Goal: Information Seeking & Learning: Compare options

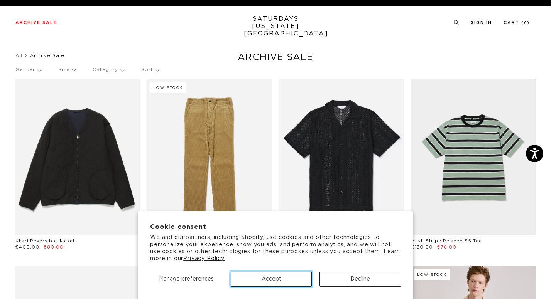
click at [266, 279] on button "Accept" at bounding box center [271, 279] width 81 height 15
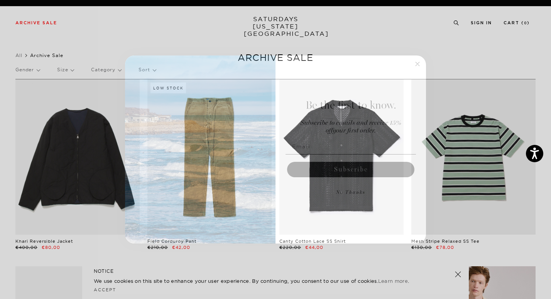
click at [419, 64] on circle "Close dialog" at bounding box center [417, 64] width 9 height 9
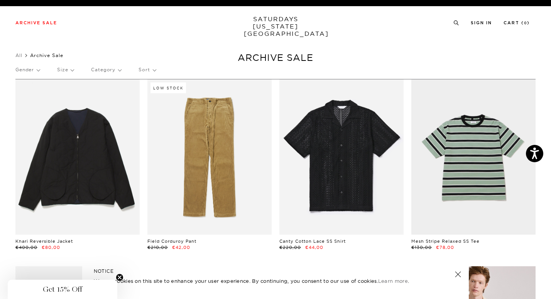
click at [117, 279] on circle "Close teaser" at bounding box center [119, 277] width 7 height 7
click at [101, 289] on link "Accept" at bounding box center [105, 289] width 22 height 5
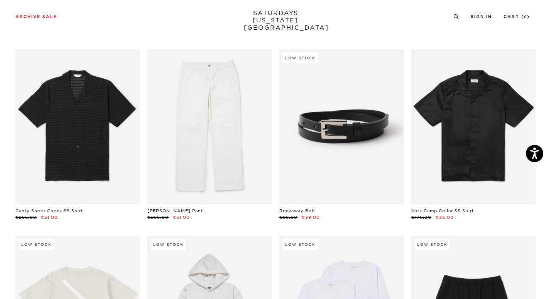
scroll to position [606, 0]
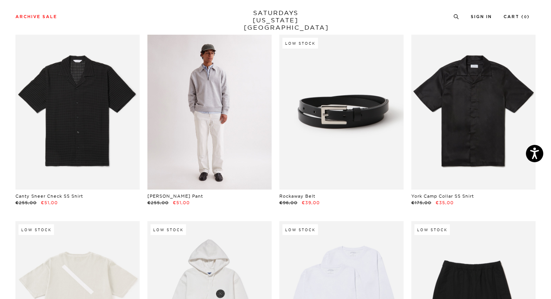
click at [233, 158] on link at bounding box center [209, 113] width 124 height 156
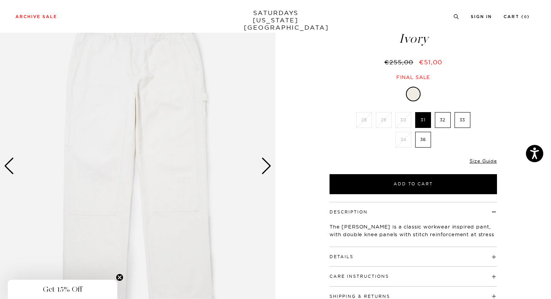
scroll to position [68, 0]
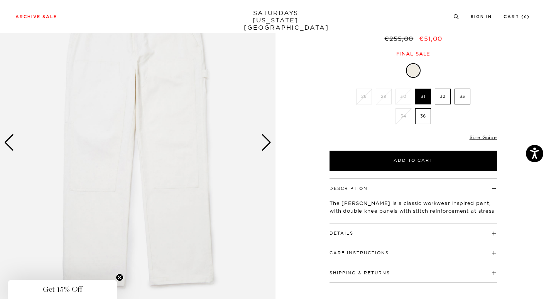
click at [271, 145] on div "Next slide" at bounding box center [266, 142] width 10 height 17
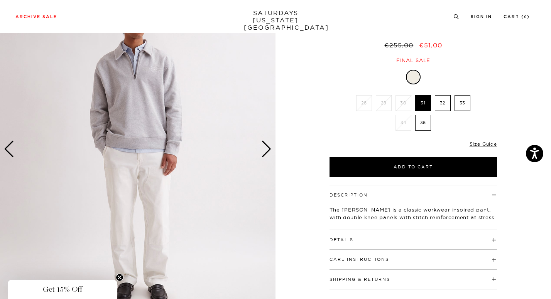
scroll to position [60, 0]
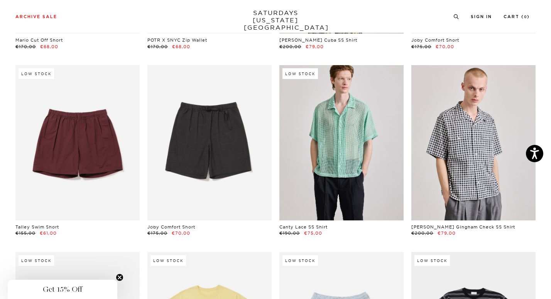
scroll to position [1137, 0]
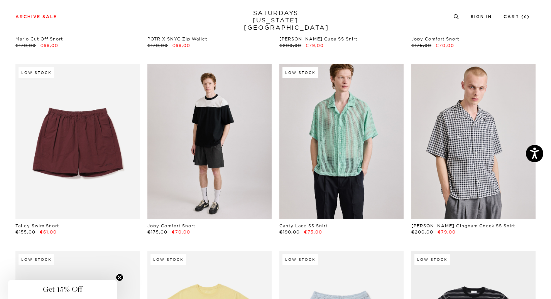
click at [195, 166] on link at bounding box center [209, 142] width 124 height 156
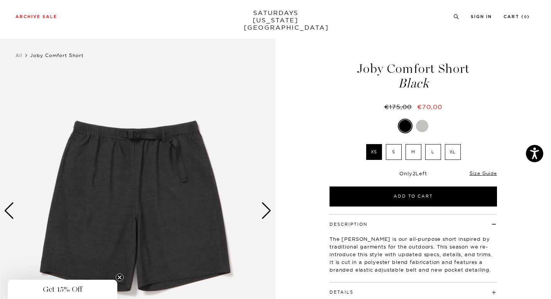
scroll to position [13, 0]
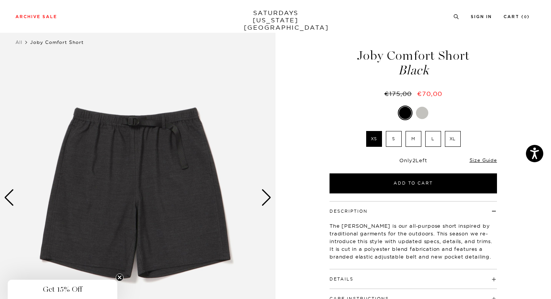
click at [415, 137] on label "M" at bounding box center [414, 139] width 16 height 16
click at [0, 0] on input "M" at bounding box center [0, 0] width 0 height 0
click at [156, 172] on img at bounding box center [138, 198] width 276 height 345
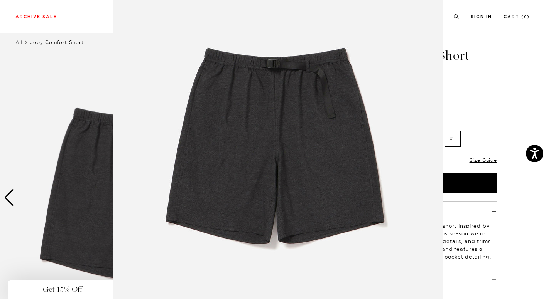
scroll to position [46, 0]
click at [268, 152] on img at bounding box center [277, 151] width 329 height 395
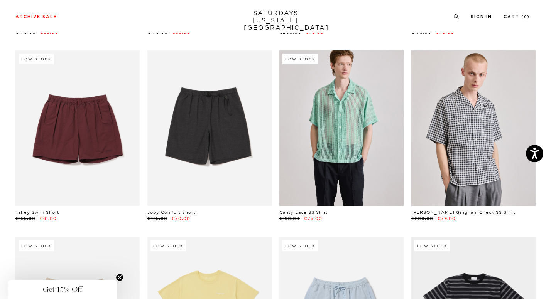
scroll to position [1151, 0]
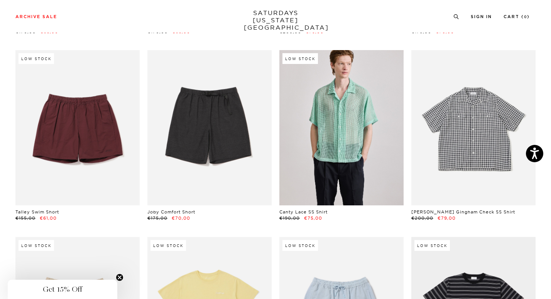
click at [482, 162] on link at bounding box center [473, 128] width 124 height 156
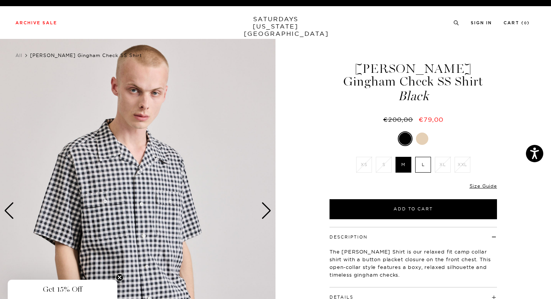
click at [420, 140] on div at bounding box center [422, 139] width 12 height 12
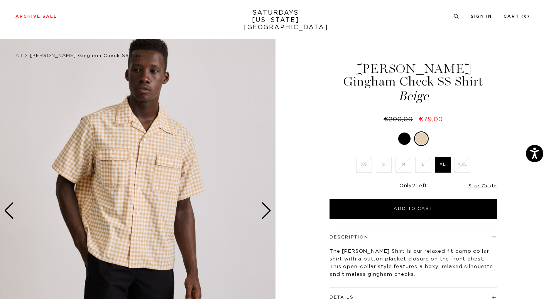
scroll to position [3, 0]
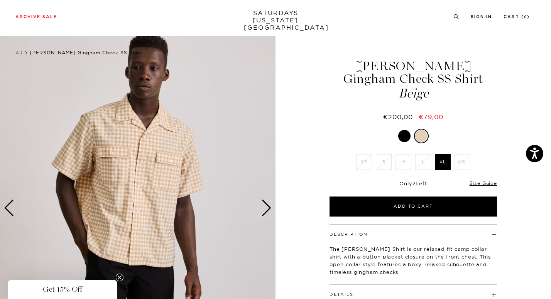
click at [405, 138] on div at bounding box center [404, 136] width 12 height 12
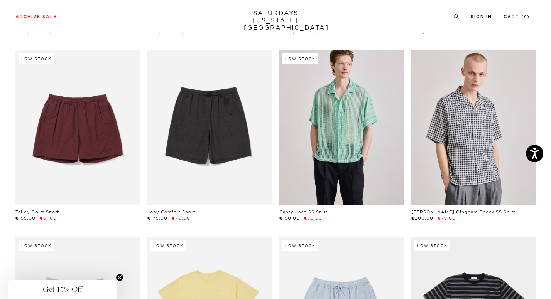
click at [123, 279] on circle "Close teaser" at bounding box center [119, 277] width 7 height 7
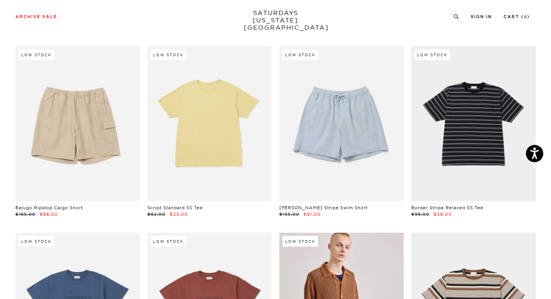
scroll to position [1343, 0]
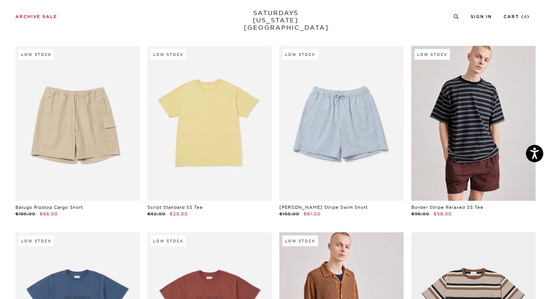
click at [460, 150] on link at bounding box center [473, 124] width 124 height 156
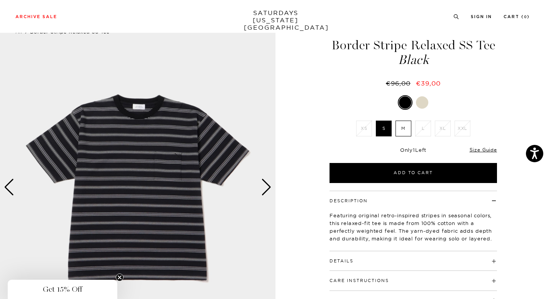
scroll to position [24, 0]
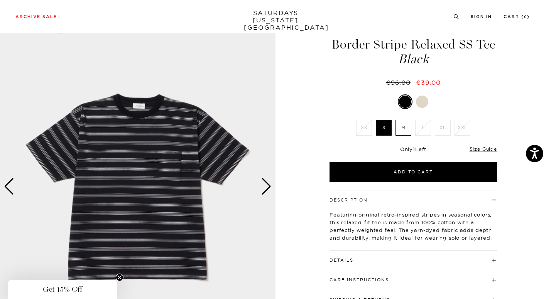
click at [262, 181] on div "Next slide" at bounding box center [266, 186] width 10 height 17
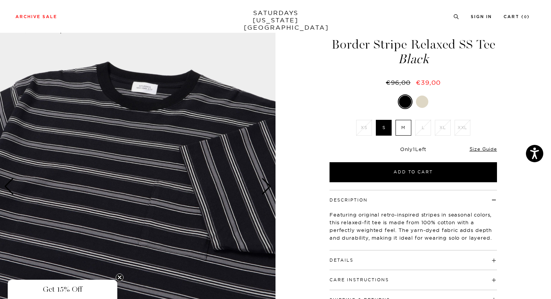
click at [408, 127] on label "M" at bounding box center [404, 128] width 16 height 16
click at [0, 0] on input "M" at bounding box center [0, 0] width 0 height 0
click at [271, 187] on div "Next slide" at bounding box center [266, 186] width 10 height 17
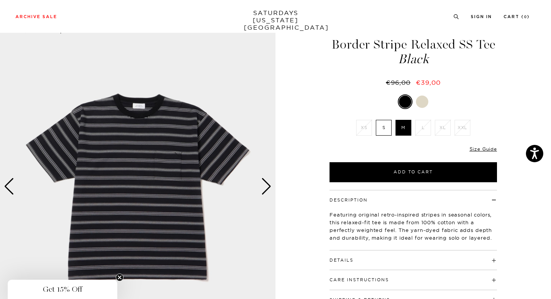
click at [186, 169] on img at bounding box center [138, 187] width 276 height 345
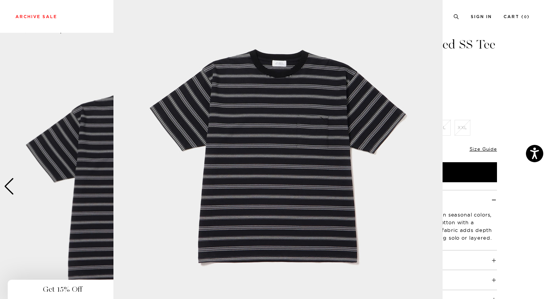
scroll to position [39, 0]
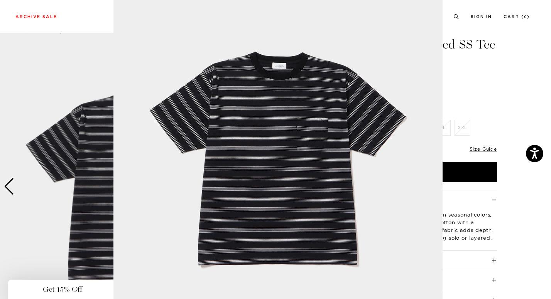
click at [330, 123] on img at bounding box center [277, 158] width 329 height 395
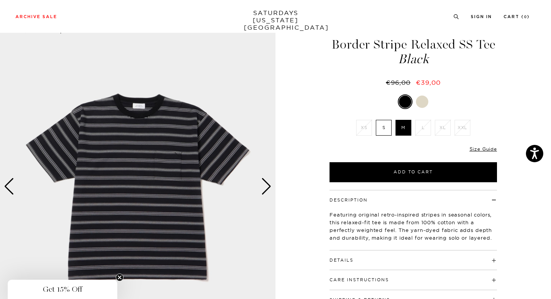
click at [269, 189] on div "Next slide" at bounding box center [266, 186] width 10 height 17
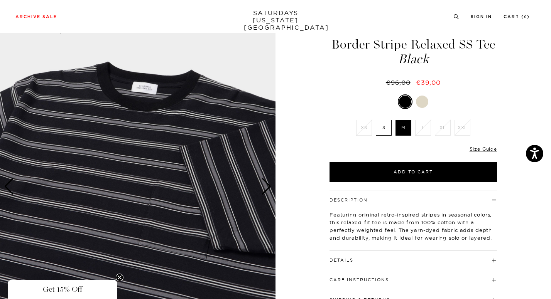
click at [423, 98] on div at bounding box center [422, 102] width 12 height 12
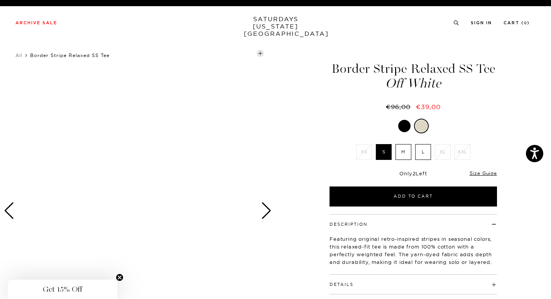
click at [407, 152] on label "M" at bounding box center [404, 152] width 16 height 16
click at [0, 0] on input "M" at bounding box center [0, 0] width 0 height 0
click at [266, 208] on div "Next slide" at bounding box center [266, 211] width 10 height 17
click at [267, 210] on div "Next slide" at bounding box center [266, 211] width 10 height 17
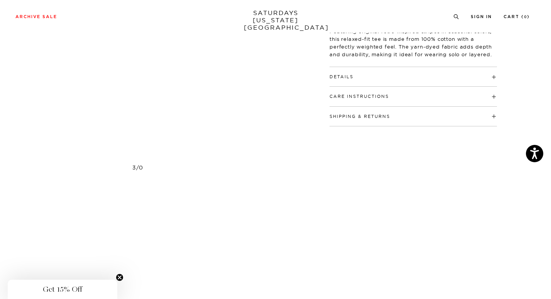
scroll to position [208, 0]
click at [363, 76] on h4 "Details" at bounding box center [413, 73] width 167 height 13
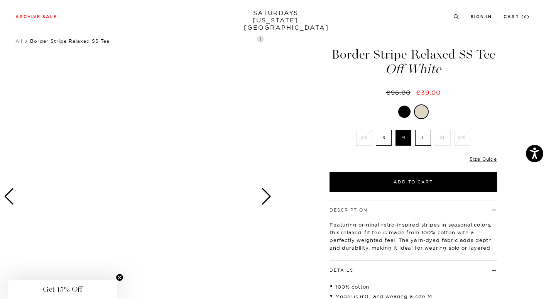
scroll to position [0, 0]
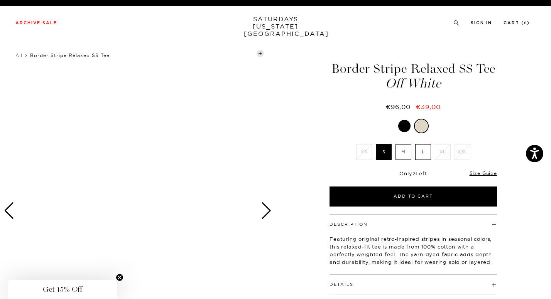
click at [402, 128] on div at bounding box center [404, 126] width 12 height 12
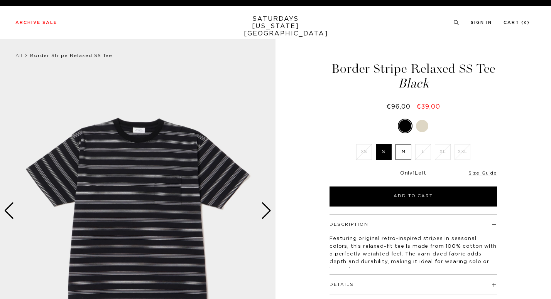
click at [425, 125] on div at bounding box center [422, 126] width 12 height 12
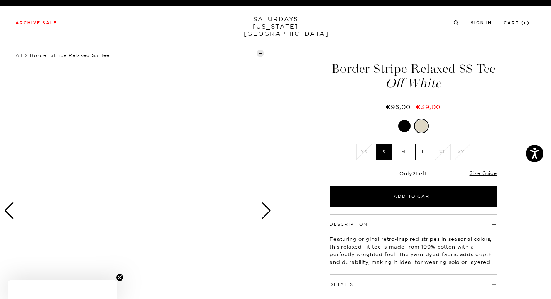
click at [271, 208] on div "Next slide" at bounding box center [266, 211] width 10 height 17
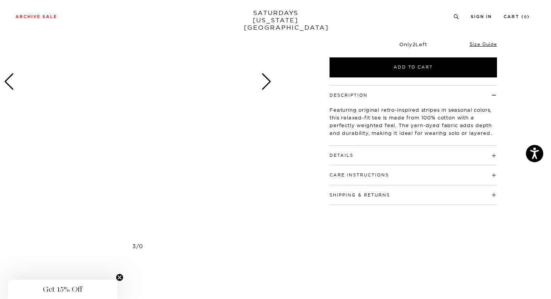
scroll to position [138, 0]
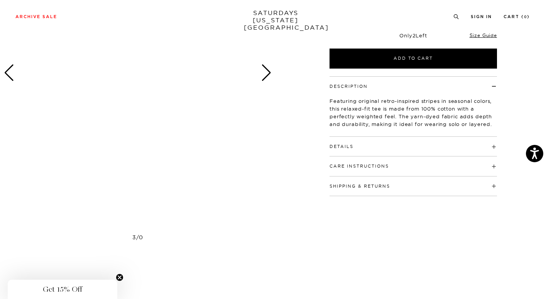
click at [134, 83] on div at bounding box center [138, 73] width 276 height 345
click at [152, 120] on div at bounding box center [138, 73] width 276 height 345
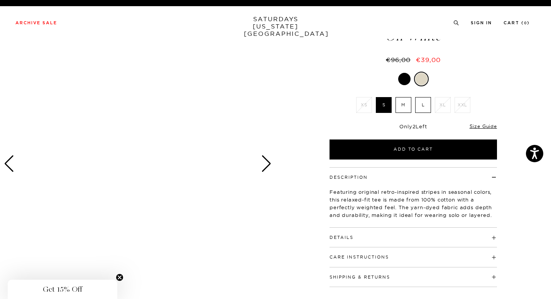
scroll to position [0, 0]
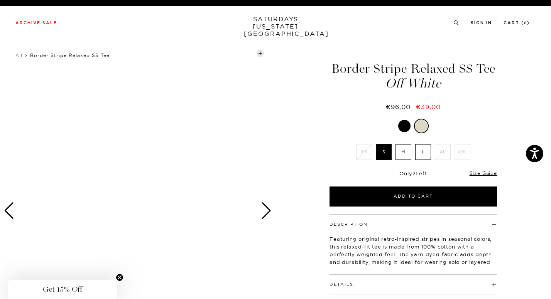
click at [406, 124] on div at bounding box center [404, 126] width 12 height 12
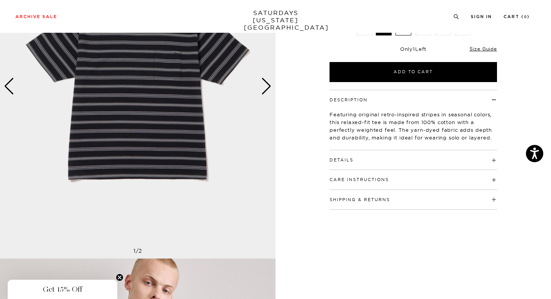
click at [390, 160] on h4 "Details" at bounding box center [413, 156] width 167 height 13
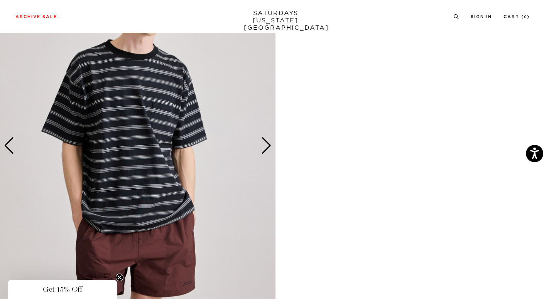
scroll to position [411, 0]
click at [269, 147] on div "Next slide" at bounding box center [266, 145] width 10 height 17
click at [265, 146] on div "Next slide" at bounding box center [266, 145] width 10 height 17
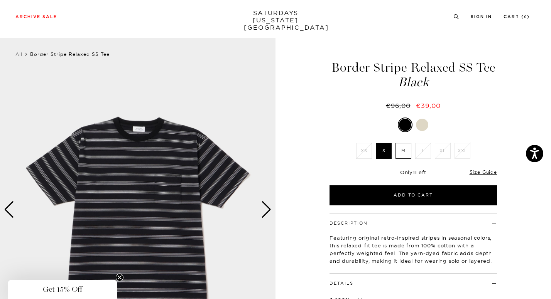
scroll to position [3, 0]
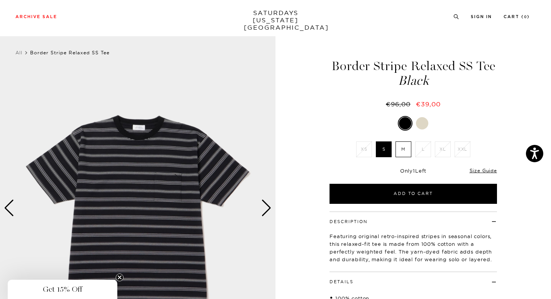
click at [269, 212] on div "Next slide" at bounding box center [266, 208] width 10 height 17
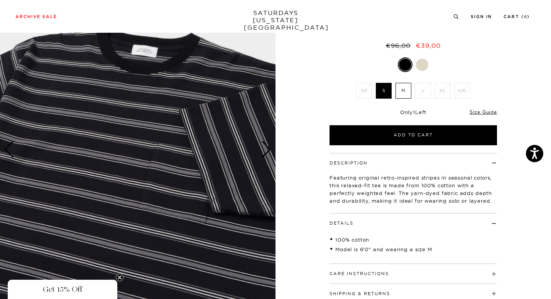
scroll to position [62, 0]
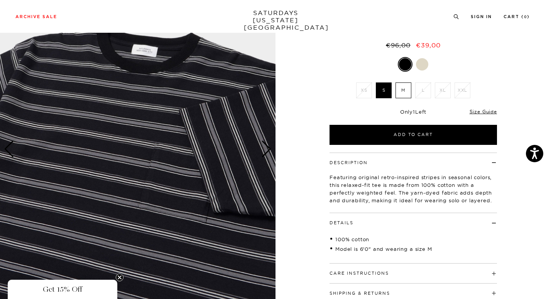
click at [268, 150] on div "Next slide" at bounding box center [266, 149] width 10 height 17
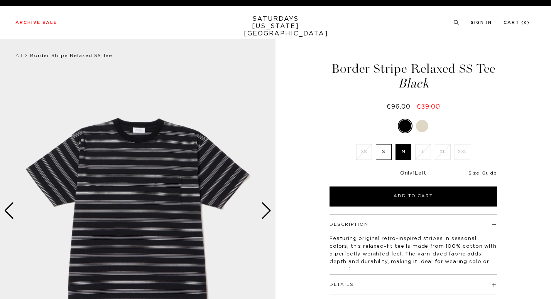
scroll to position [24, 0]
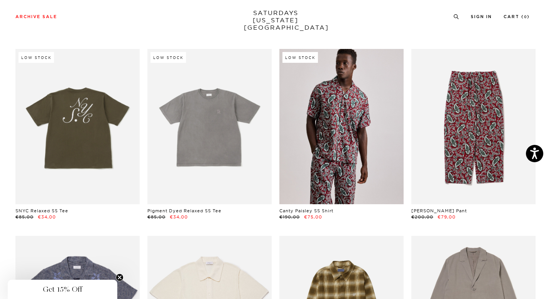
scroll to position [1893, 0]
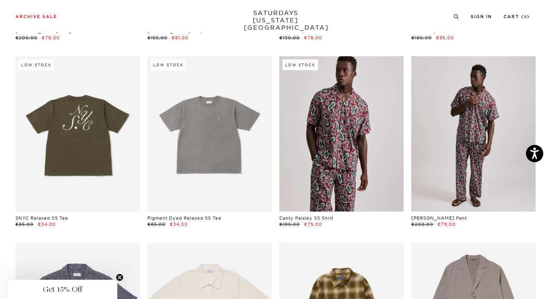
click at [495, 174] on link at bounding box center [473, 134] width 124 height 156
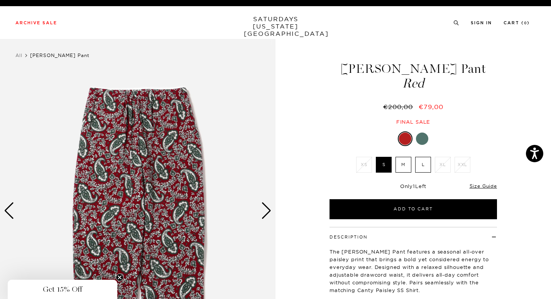
click at [408, 164] on label "M" at bounding box center [404, 165] width 16 height 16
click at [0, 0] on input "M" at bounding box center [0, 0] width 0 height 0
click at [265, 211] on div "Next slide" at bounding box center [266, 211] width 10 height 17
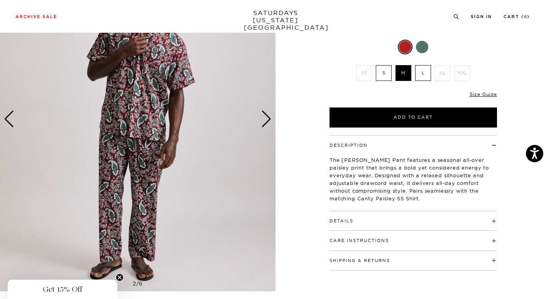
scroll to position [92, 0]
click at [266, 124] on div "Next slide" at bounding box center [266, 118] width 10 height 17
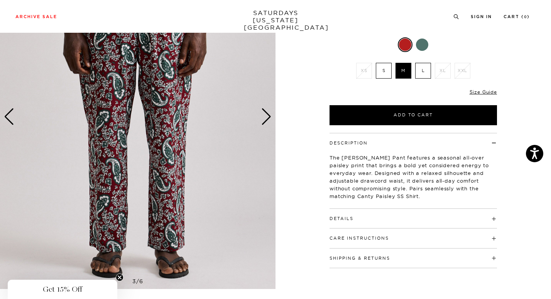
scroll to position [90, 2]
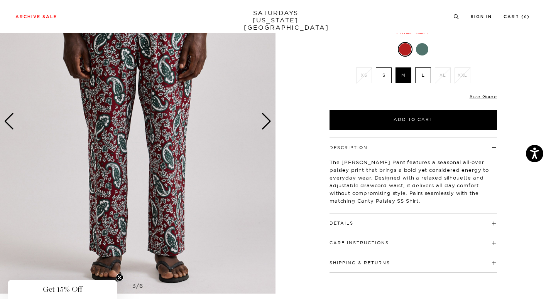
click at [265, 120] on div "Next slide" at bounding box center [266, 121] width 10 height 17
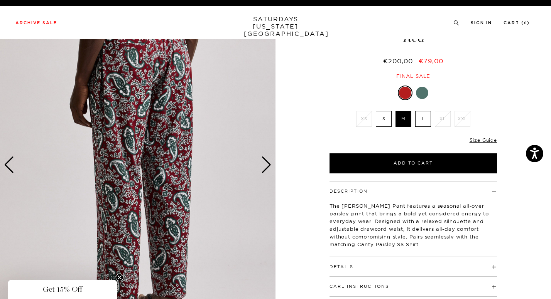
scroll to position [0, 2]
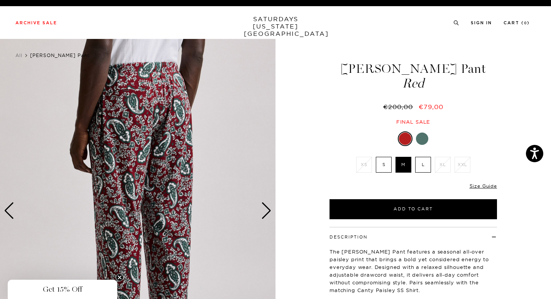
click at [421, 135] on div at bounding box center [422, 139] width 12 height 12
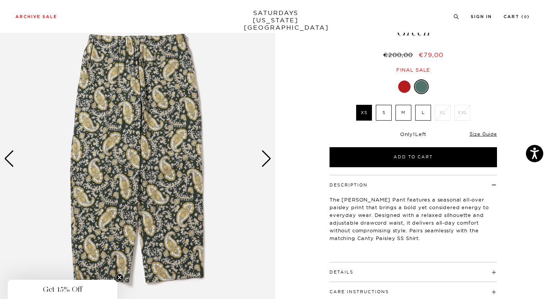
scroll to position [64, 0]
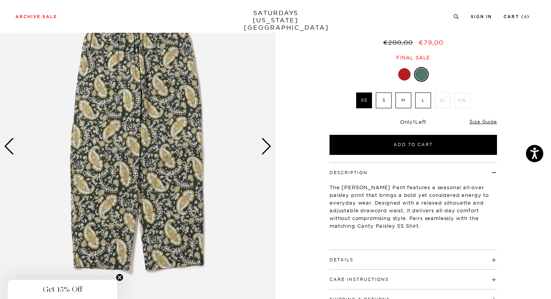
click at [267, 152] on div "Next slide" at bounding box center [266, 146] width 10 height 17
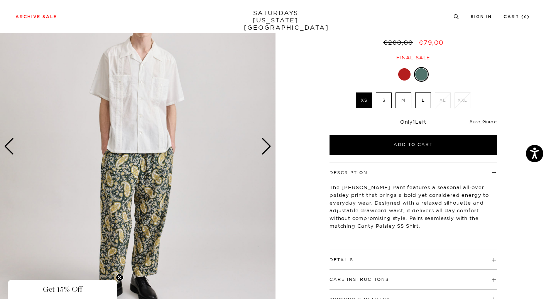
click at [406, 100] on label "M" at bounding box center [404, 101] width 16 height 16
click at [0, 0] on input "M" at bounding box center [0, 0] width 0 height 0
click at [269, 142] on div "Next slide" at bounding box center [266, 146] width 10 height 17
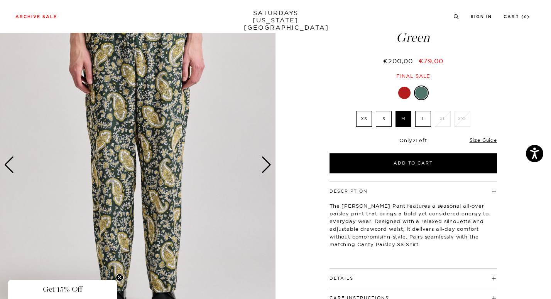
scroll to position [0, 0]
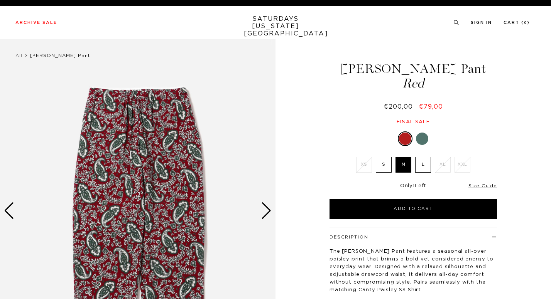
scroll to position [0, 2]
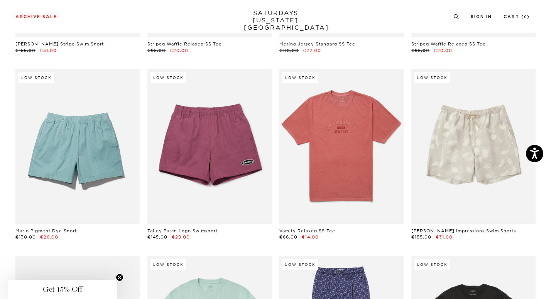
scroll to position [2628, 0]
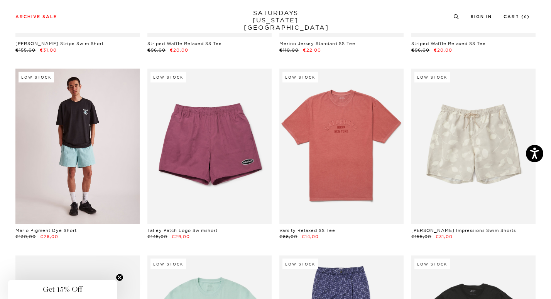
click at [103, 170] on link at bounding box center [77, 147] width 124 height 156
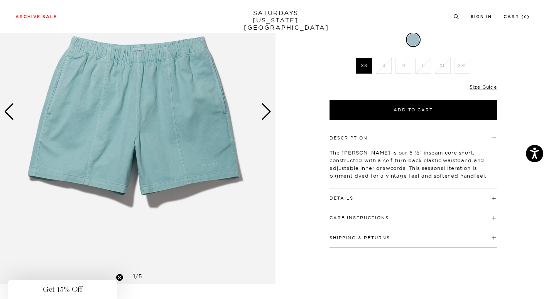
scroll to position [80, 0]
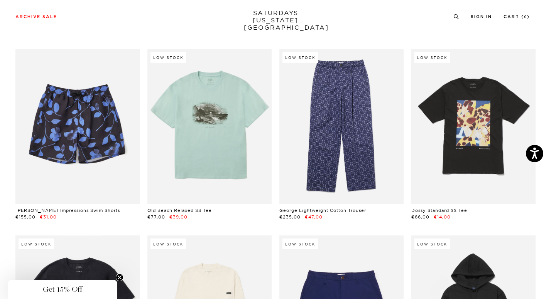
scroll to position [2837, 0]
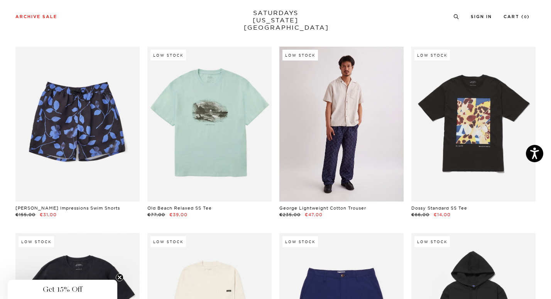
click at [355, 141] on link at bounding box center [341, 125] width 124 height 156
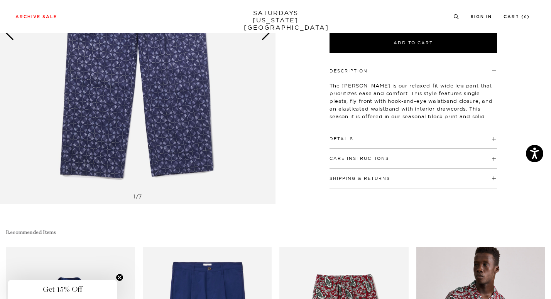
scroll to position [180, 0]
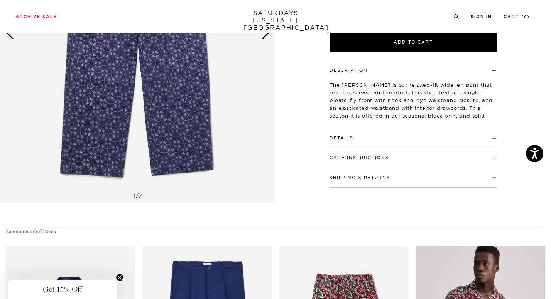
click at [353, 144] on div "Details 100% Cotton Relaxed Fit Single pleats Hook-and-eye waistband closure El…" at bounding box center [413, 139] width 167 height 20
click at [349, 137] on button "Details" at bounding box center [342, 138] width 24 height 4
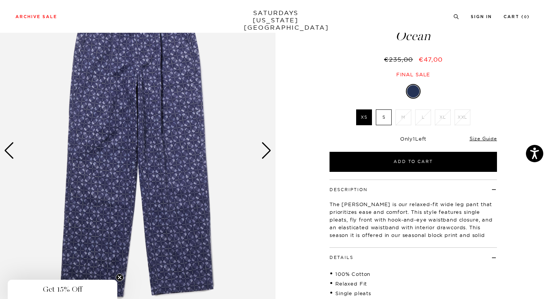
scroll to position [51, 0]
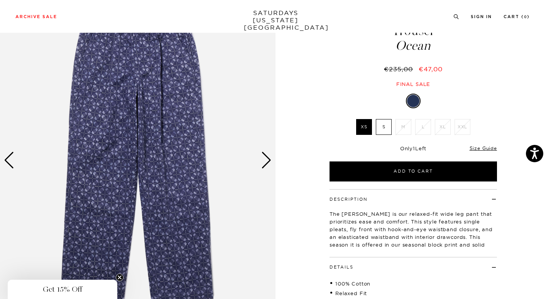
click at [265, 159] on div "Next slide" at bounding box center [266, 160] width 10 height 17
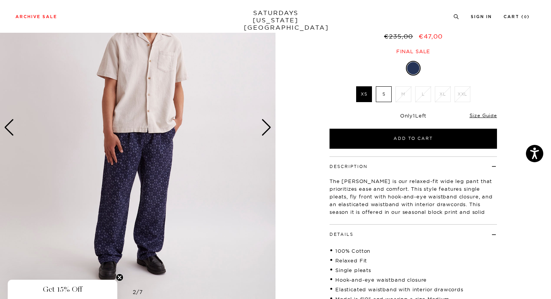
scroll to position [84, 0]
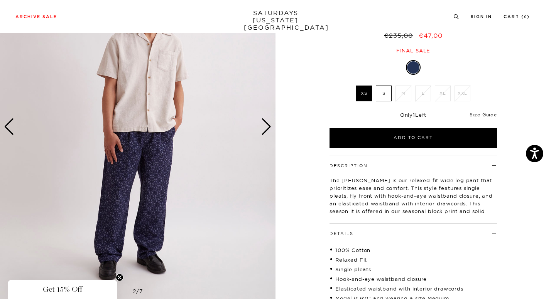
click at [265, 125] on div "Next slide" at bounding box center [266, 126] width 10 height 17
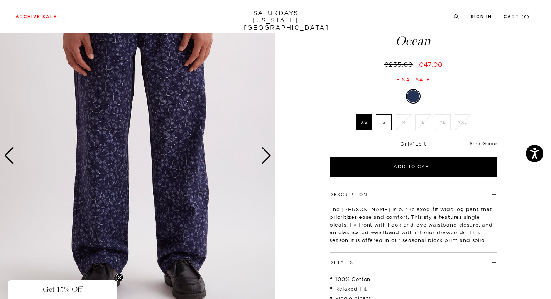
scroll to position [54, 0]
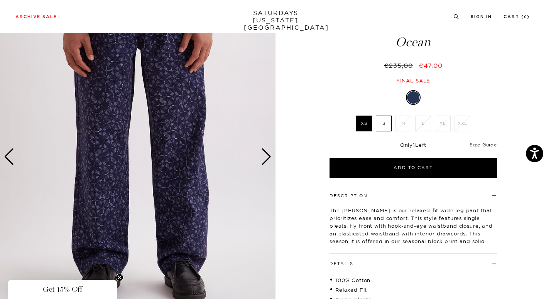
click at [481, 147] on link "Size Guide" at bounding box center [483, 145] width 27 height 6
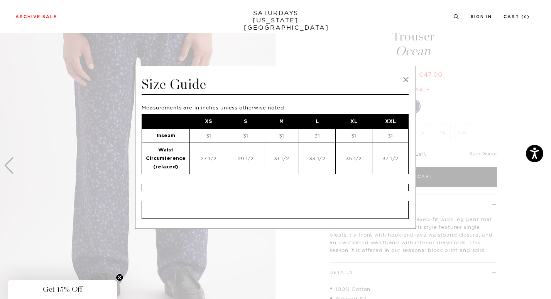
scroll to position [47, 0]
click at [404, 78] on link at bounding box center [406, 80] width 12 height 12
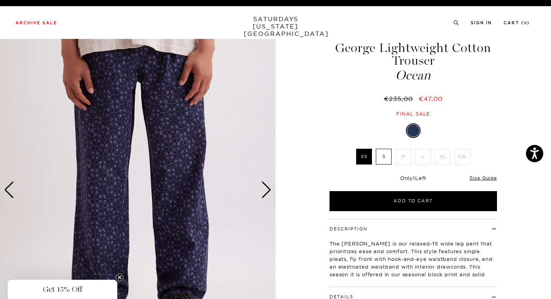
scroll to position [0, 0]
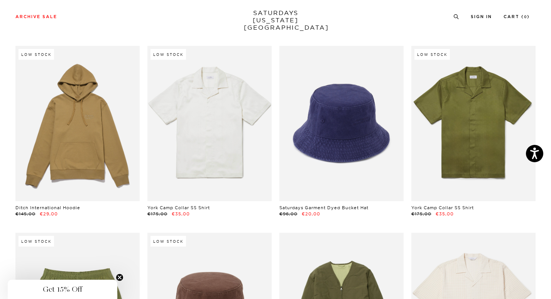
scroll to position [3400, 0]
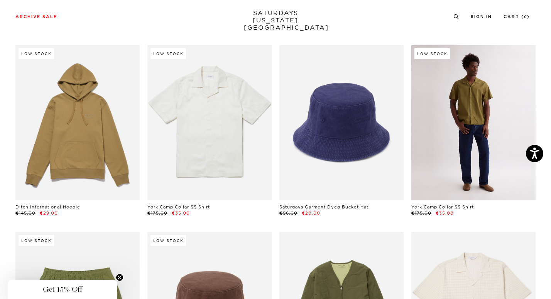
click at [445, 170] on link at bounding box center [473, 123] width 124 height 156
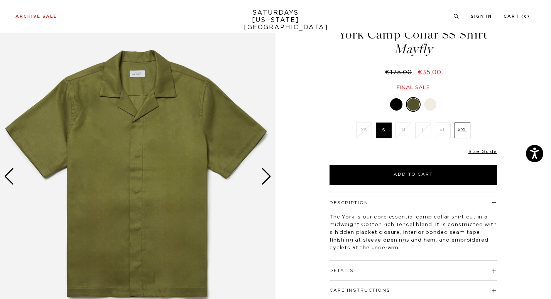
scroll to position [37, 0]
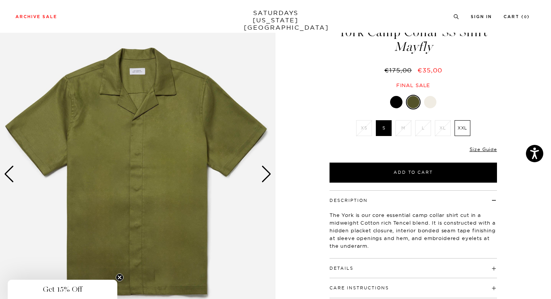
click at [266, 174] on div "Next slide" at bounding box center [266, 174] width 10 height 17
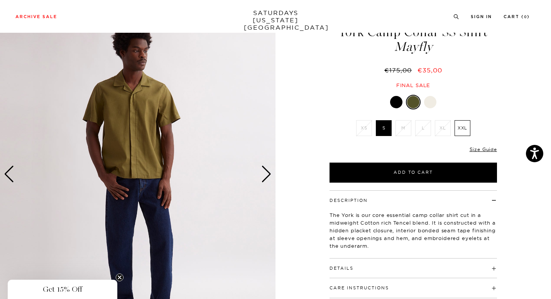
click at [266, 174] on div "Next slide" at bounding box center [266, 174] width 10 height 17
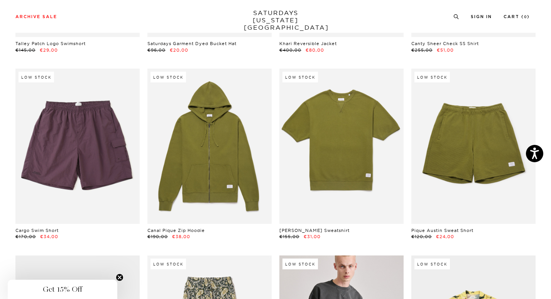
scroll to position [3754, 0]
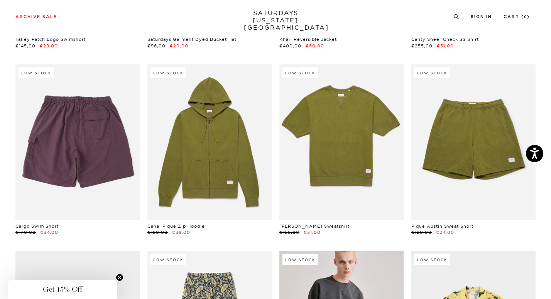
click at [57, 156] on link at bounding box center [77, 142] width 124 height 156
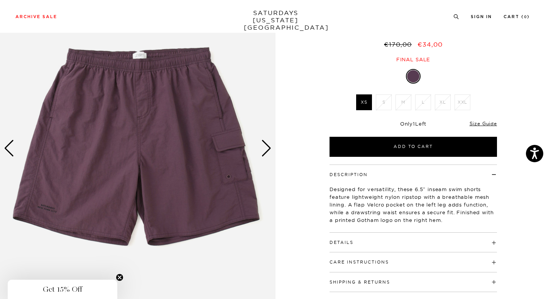
scroll to position [63, 0]
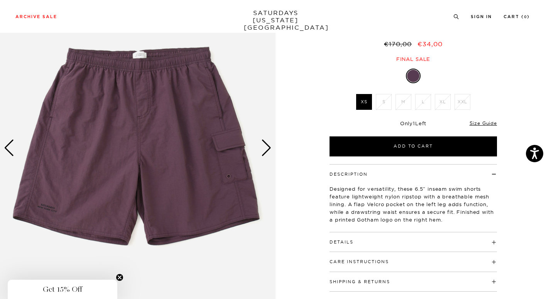
click at [267, 150] on div "Next slide" at bounding box center [266, 148] width 10 height 17
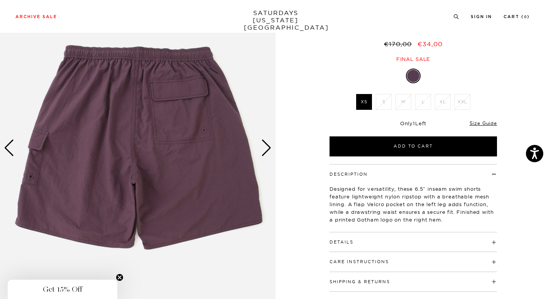
click at [267, 149] on div "Next slide" at bounding box center [266, 148] width 10 height 17
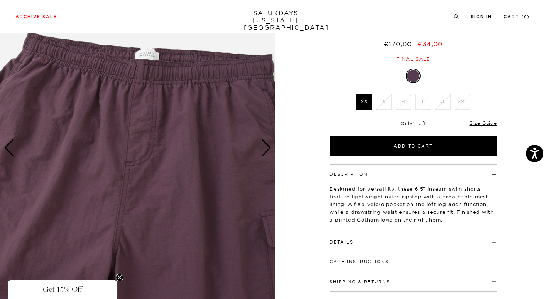
click at [271, 156] on div "Next slide" at bounding box center [266, 148] width 10 height 17
click at [267, 155] on div "Next slide" at bounding box center [266, 148] width 10 height 17
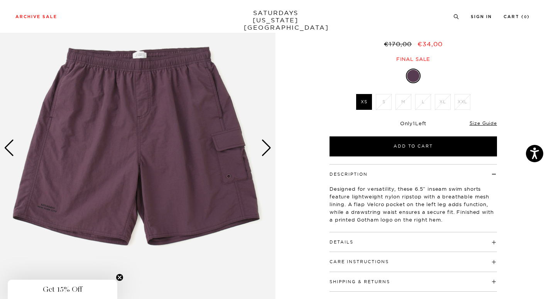
click at [267, 150] on div "Next slide" at bounding box center [266, 148] width 10 height 17
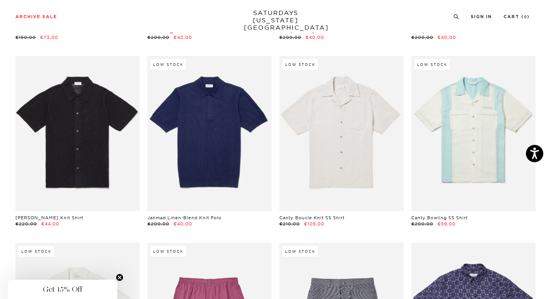
scroll to position [4512, 0]
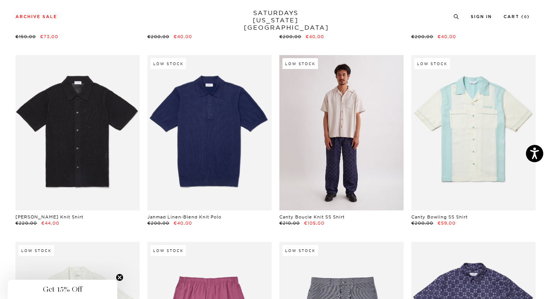
click at [320, 153] on link at bounding box center [341, 133] width 124 height 156
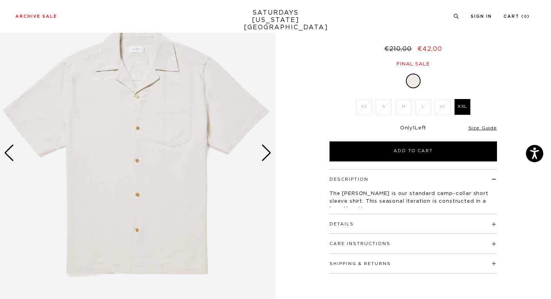
scroll to position [59, 0]
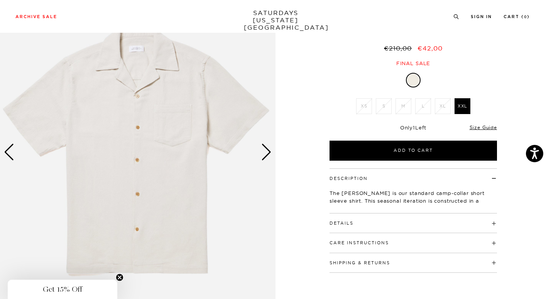
click at [260, 154] on img at bounding box center [138, 152] width 276 height 345
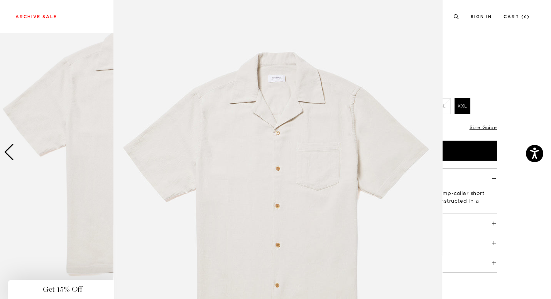
scroll to position [46, 0]
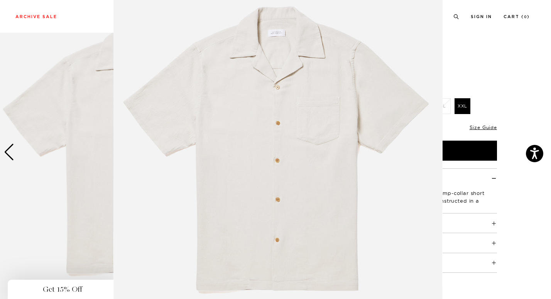
click at [263, 154] on img at bounding box center [277, 151] width 329 height 395
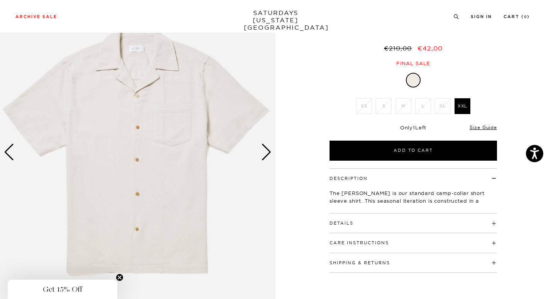
click at [264, 156] on div "Next slide" at bounding box center [266, 152] width 10 height 17
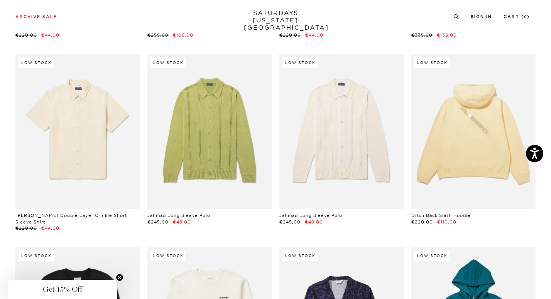
scroll to position [5073, 0]
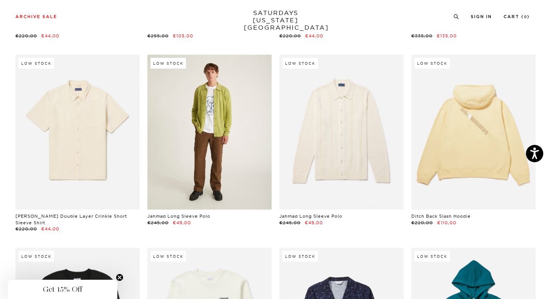
click at [230, 164] on link at bounding box center [209, 133] width 124 height 156
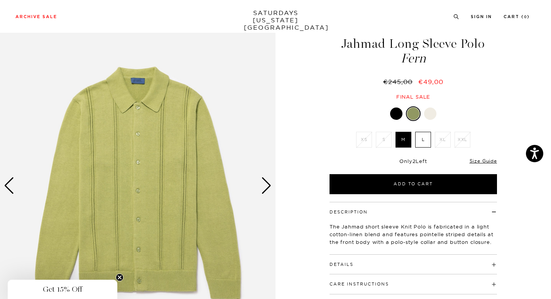
scroll to position [56, 0]
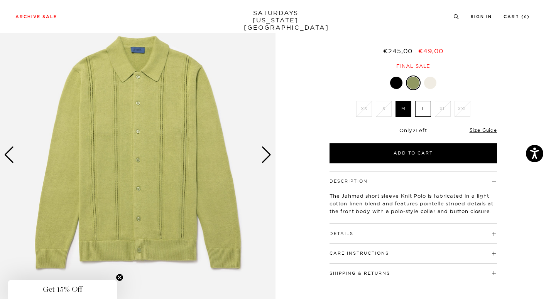
click at [262, 151] on div "Next slide" at bounding box center [266, 155] width 10 height 17
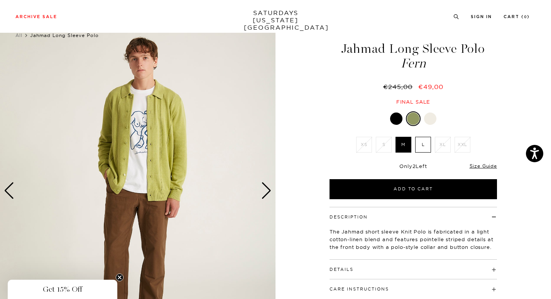
scroll to position [19, 0]
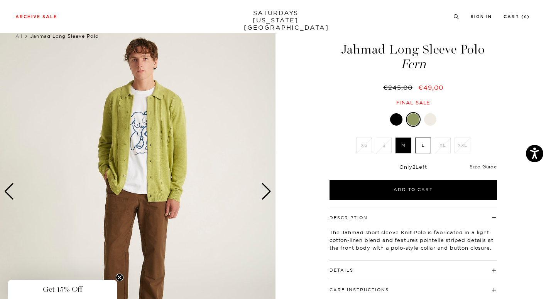
click at [268, 191] on div "Next slide" at bounding box center [266, 191] width 10 height 17
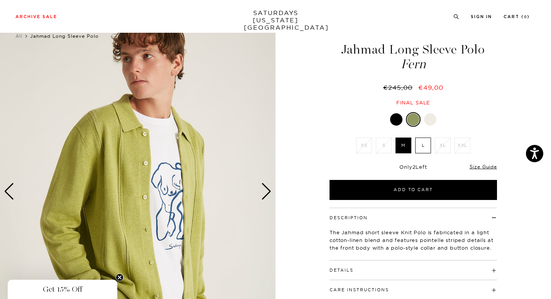
click at [267, 193] on div "Next slide" at bounding box center [266, 191] width 10 height 17
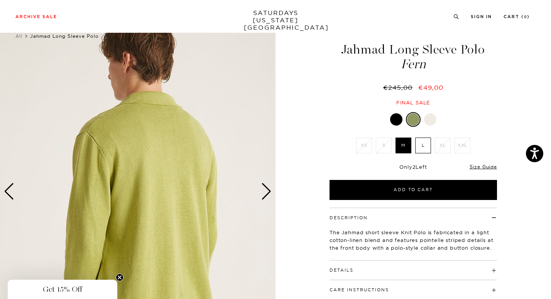
click at [365, 271] on h4 "Details" at bounding box center [413, 267] width 167 height 13
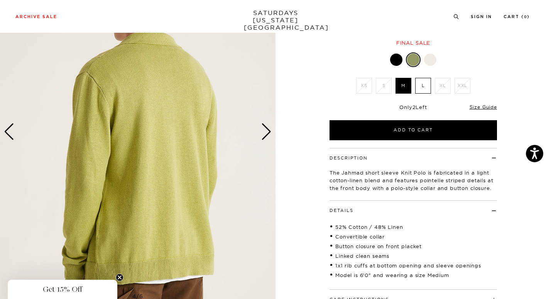
scroll to position [81, 0]
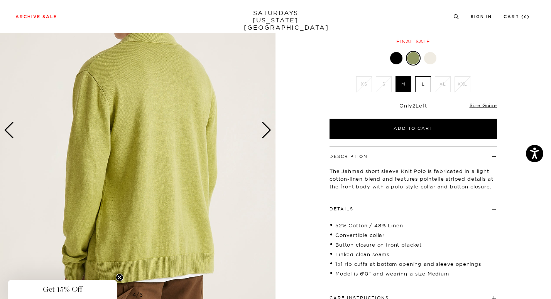
click at [271, 137] on div "Next slide" at bounding box center [266, 130] width 10 height 17
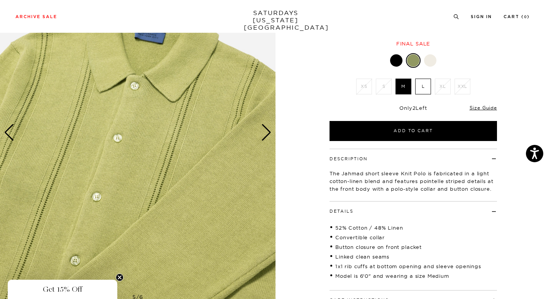
scroll to position [82, 0]
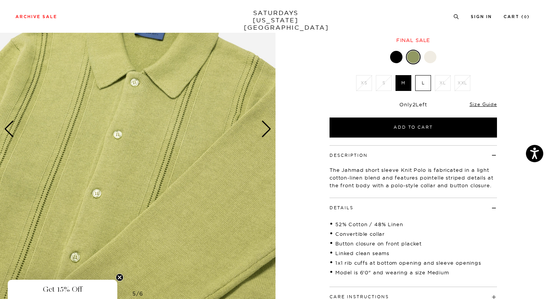
click at [258, 123] on img at bounding box center [138, 129] width 276 height 345
click at [268, 135] on div "Next slide" at bounding box center [266, 129] width 10 height 17
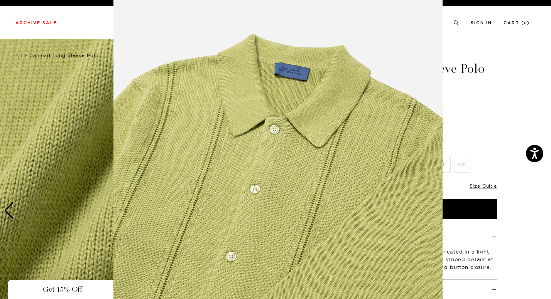
scroll to position [15, 0]
click at [501, 50] on figure at bounding box center [275, 149] width 551 height 299
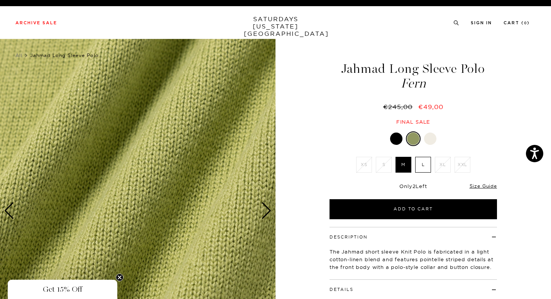
scroll to position [0, 0]
click at [264, 213] on div "Next slide" at bounding box center [266, 211] width 10 height 17
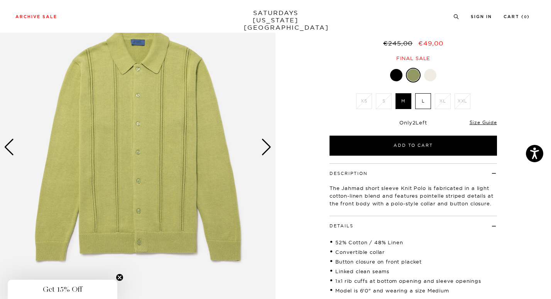
scroll to position [64, 0]
click at [266, 145] on div "Next slide" at bounding box center [266, 147] width 10 height 17
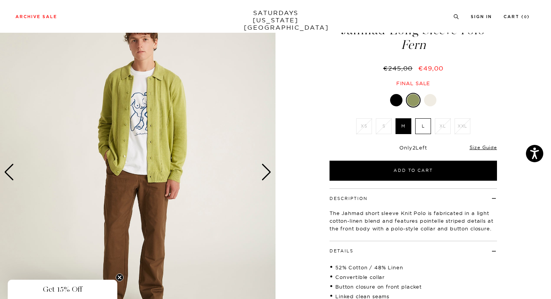
scroll to position [32, 0]
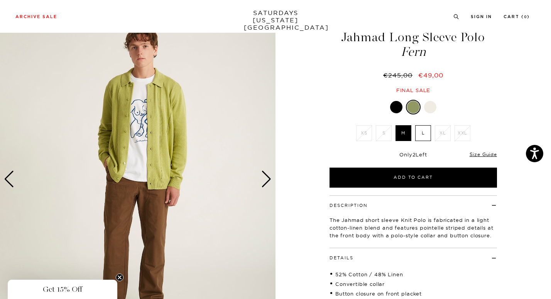
click at [404, 132] on label "M" at bounding box center [404, 133] width 16 height 16
click at [0, 0] on input "M" at bounding box center [0, 0] width 0 height 0
click at [142, 123] on img at bounding box center [138, 179] width 276 height 345
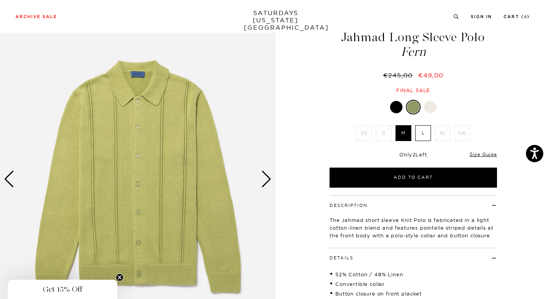
click at [267, 178] on div "Next slide" at bounding box center [266, 179] width 10 height 17
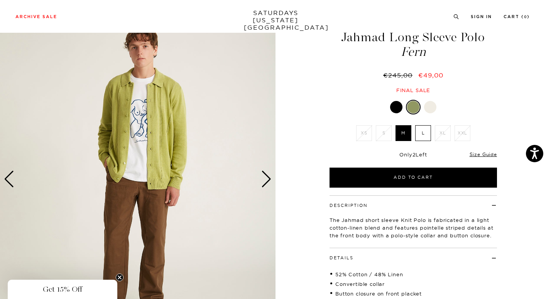
click at [267, 178] on div "Next slide" at bounding box center [266, 179] width 10 height 17
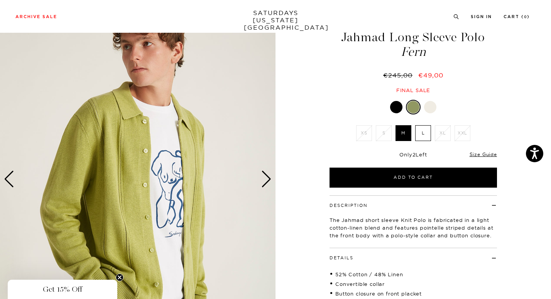
click at [264, 183] on div "Next slide" at bounding box center [266, 179] width 10 height 17
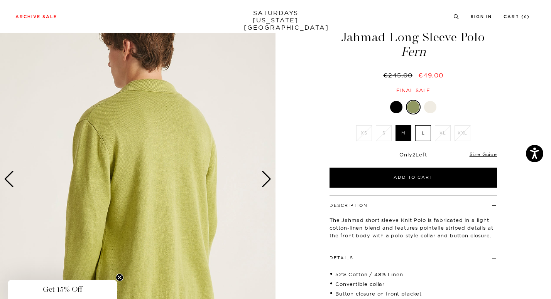
click at [266, 181] on div "Next slide" at bounding box center [266, 179] width 10 height 17
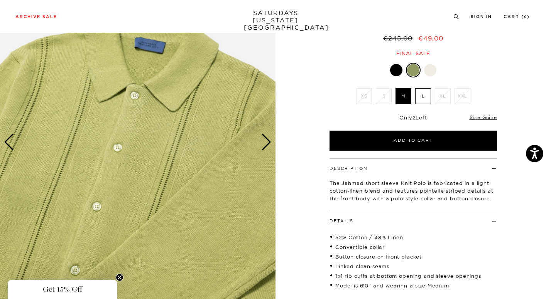
scroll to position [66, 0]
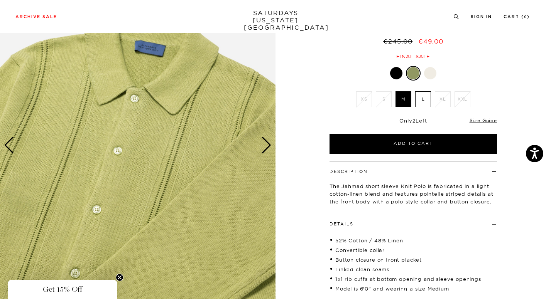
click at [269, 147] on div "Next slide" at bounding box center [266, 145] width 10 height 17
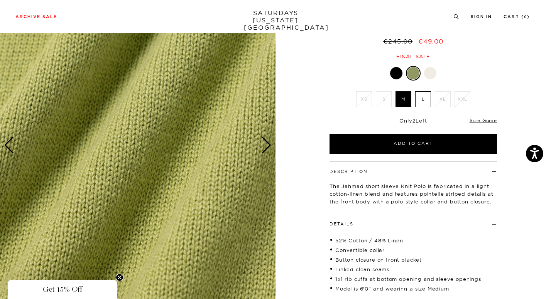
click at [269, 147] on div "Next slide" at bounding box center [266, 145] width 10 height 17
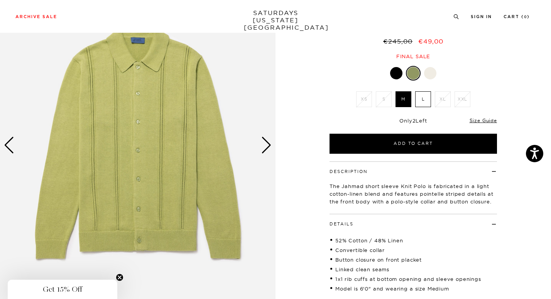
click at [264, 144] on div "Next slide" at bounding box center [266, 145] width 10 height 17
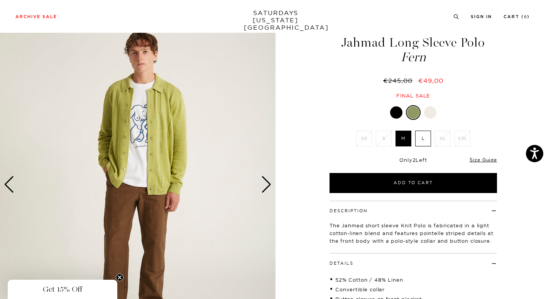
scroll to position [24, 0]
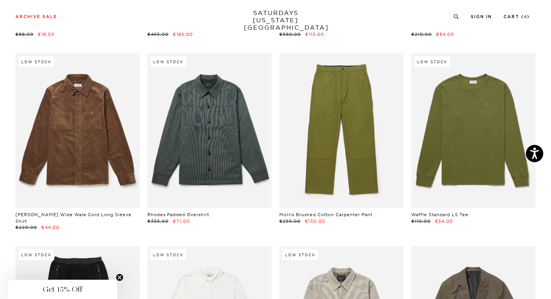
scroll to position [5643, 0]
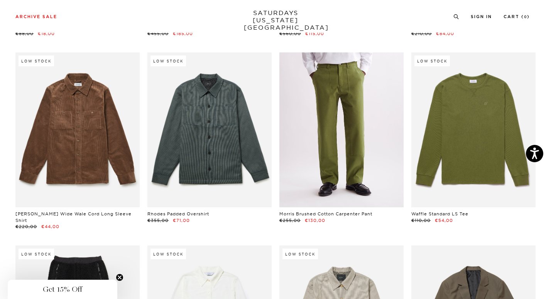
click at [348, 139] on link at bounding box center [341, 130] width 124 height 156
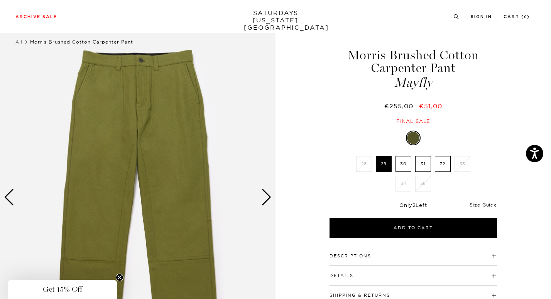
scroll to position [19, 0]
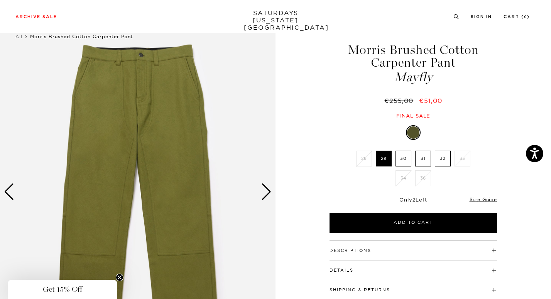
click at [262, 192] on div "Next slide" at bounding box center [266, 192] width 10 height 17
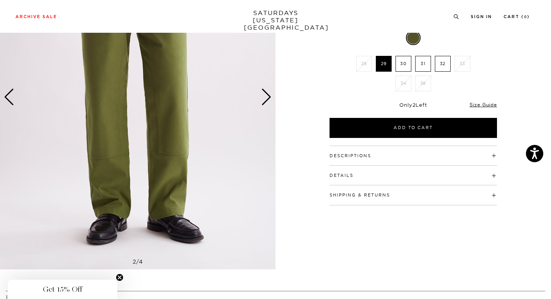
scroll to position [116, 0]
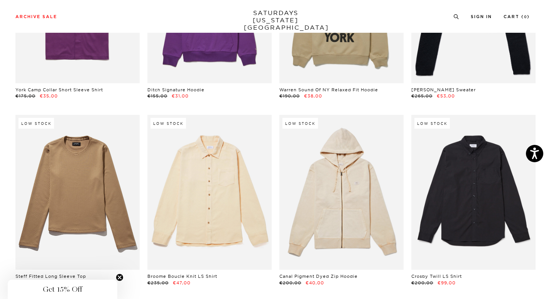
scroll to position [6578, 0]
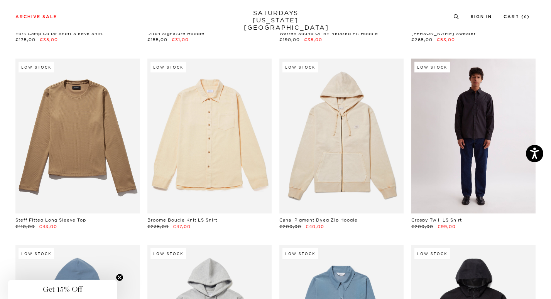
click at [477, 147] on link at bounding box center [473, 137] width 124 height 156
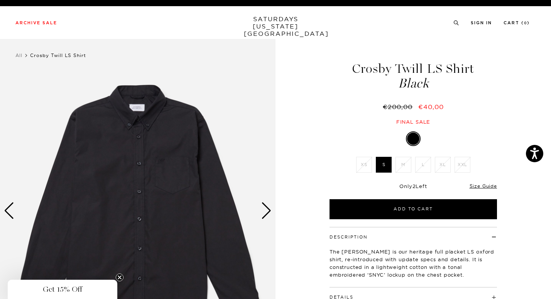
click at [265, 208] on div "Next slide" at bounding box center [266, 211] width 10 height 17
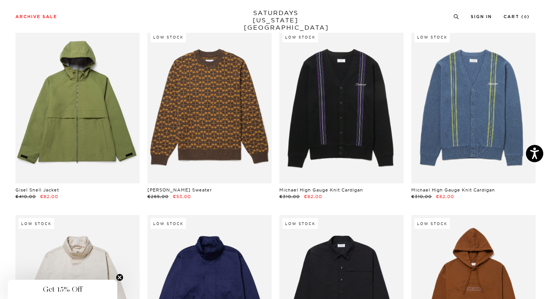
scroll to position [6979, 0]
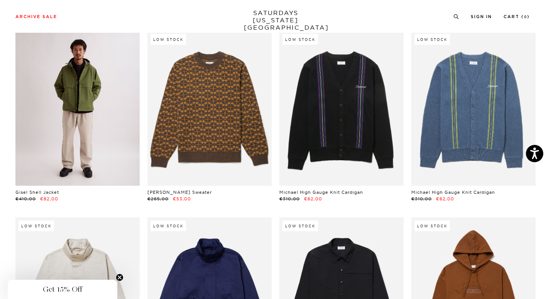
click at [85, 95] on link at bounding box center [77, 109] width 124 height 156
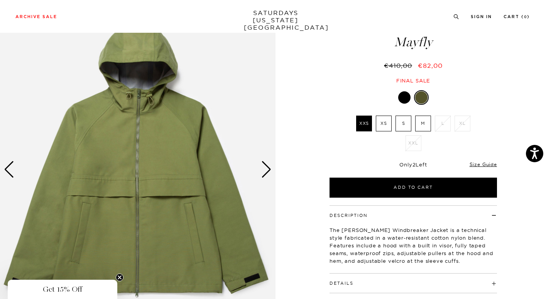
scroll to position [61, 0]
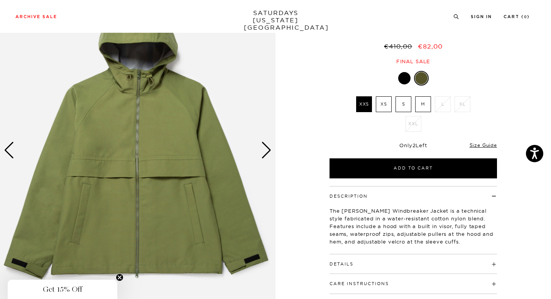
click at [269, 153] on div "Next slide" at bounding box center [266, 150] width 10 height 17
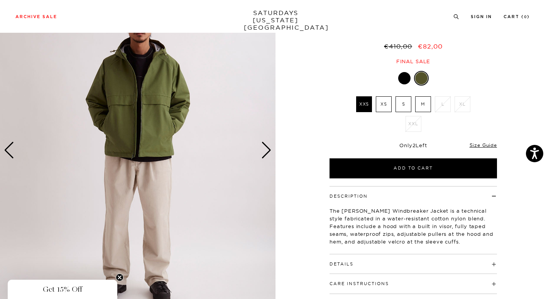
click at [267, 150] on div "Next slide" at bounding box center [266, 150] width 10 height 17
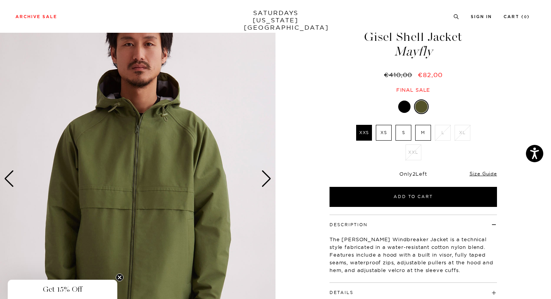
scroll to position [51, 0]
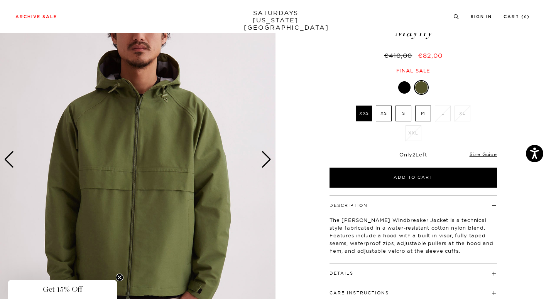
click at [269, 159] on div "Next slide" at bounding box center [266, 159] width 10 height 17
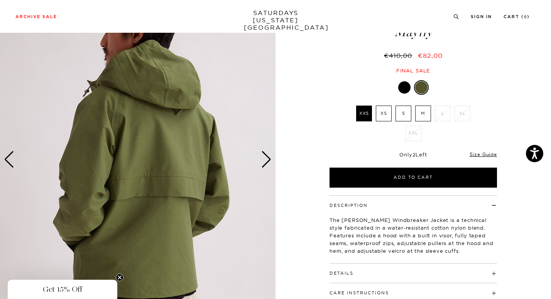
click at [345, 274] on button "Details" at bounding box center [342, 274] width 24 height 4
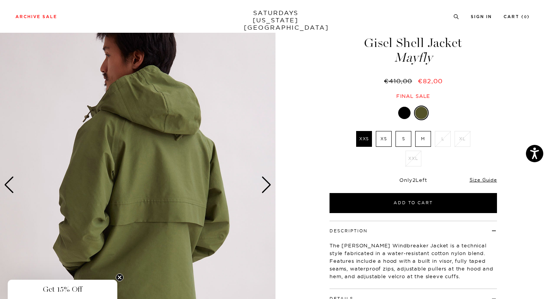
scroll to position [23, 0]
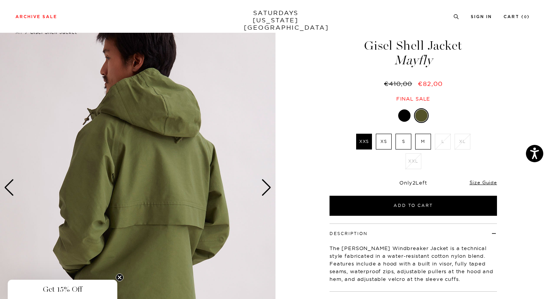
click at [422, 140] on label "M" at bounding box center [423, 142] width 16 height 16
click at [0, 0] on input "M" at bounding box center [0, 0] width 0 height 0
click at [405, 119] on div at bounding box center [404, 116] width 12 height 12
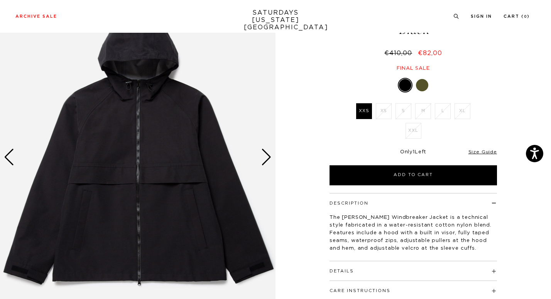
scroll to position [57, 0]
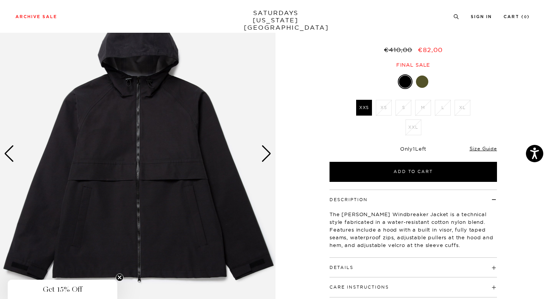
click at [268, 154] on div "Next slide" at bounding box center [266, 153] width 10 height 17
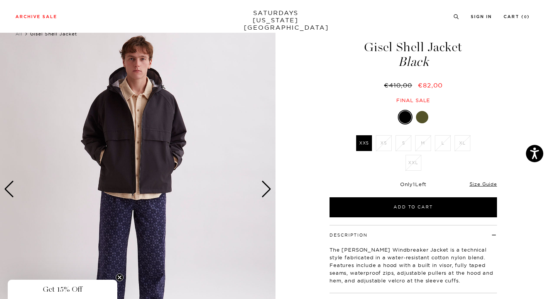
scroll to position [23, 0]
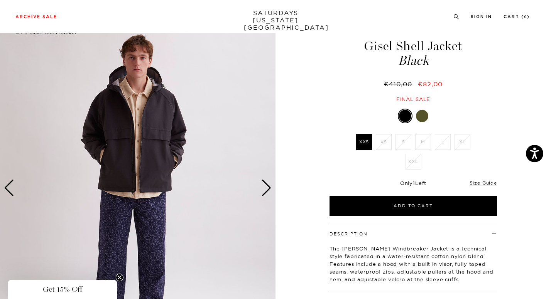
click at [422, 115] on div at bounding box center [422, 116] width 12 height 12
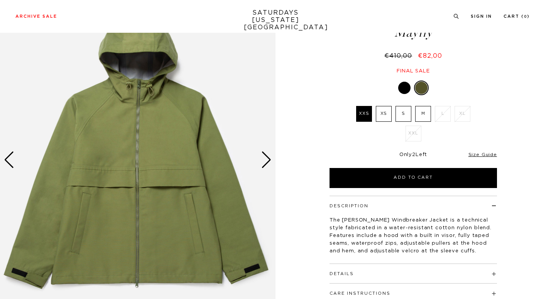
scroll to position [53, 0]
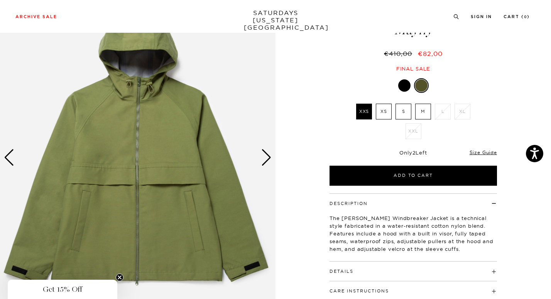
click at [271, 159] on div "Next slide" at bounding box center [266, 157] width 10 height 17
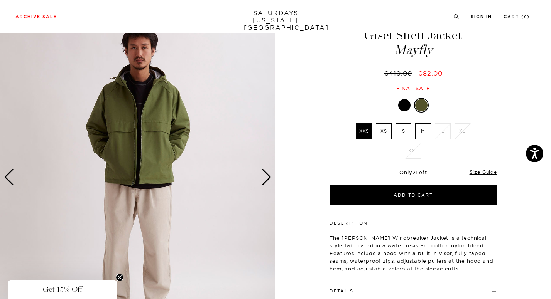
scroll to position [33, 0]
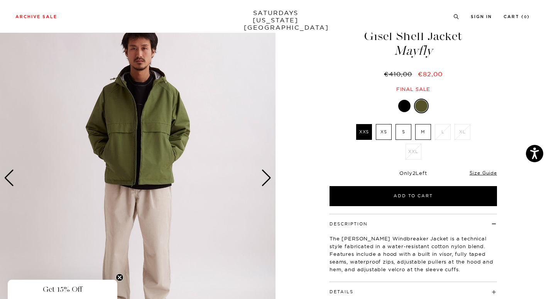
click at [262, 180] on div "Next slide" at bounding box center [266, 178] width 10 height 17
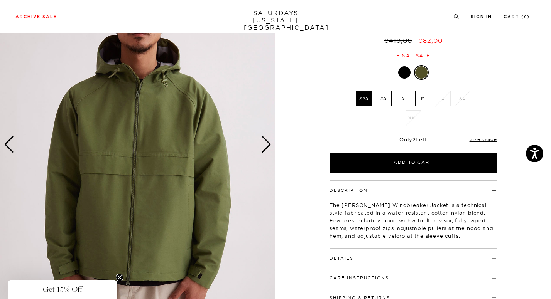
scroll to position [69, 0]
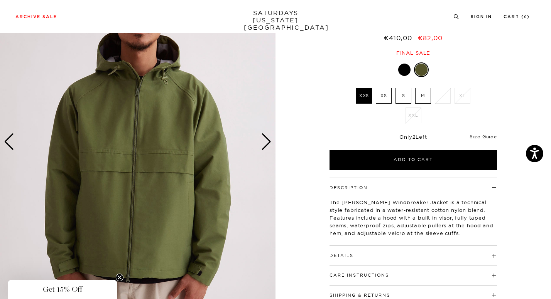
click at [268, 142] on div "Next slide" at bounding box center [266, 142] width 10 height 17
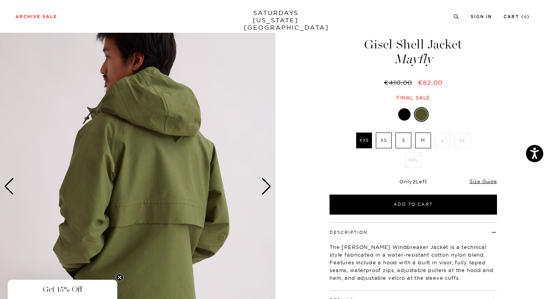
scroll to position [19, 0]
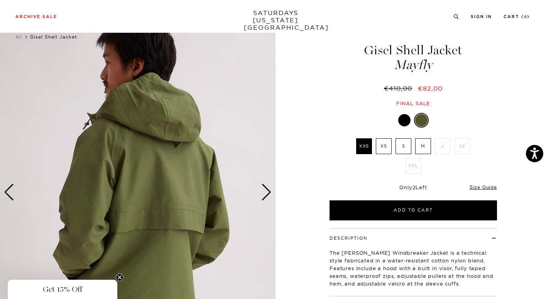
click at [273, 196] on img at bounding box center [138, 192] width 276 height 345
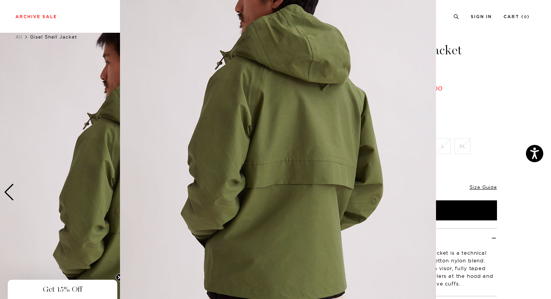
scroll to position [55, 0]
click at [286, 184] on img at bounding box center [278, 142] width 316 height 395
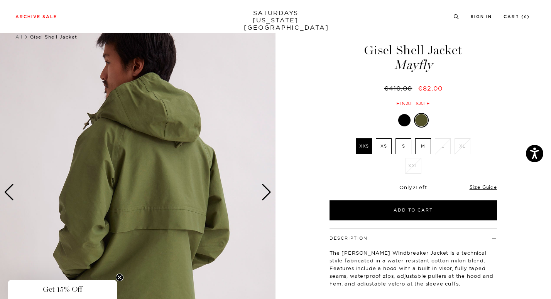
scroll to position [0, 0]
click at [267, 191] on div "Next slide" at bounding box center [266, 192] width 10 height 17
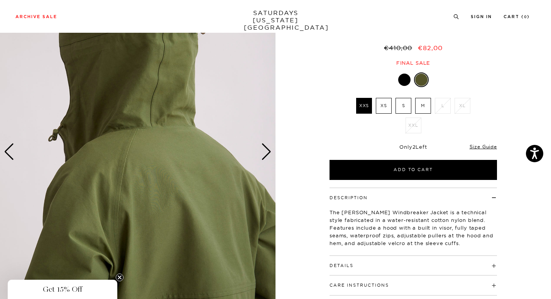
scroll to position [58, 0]
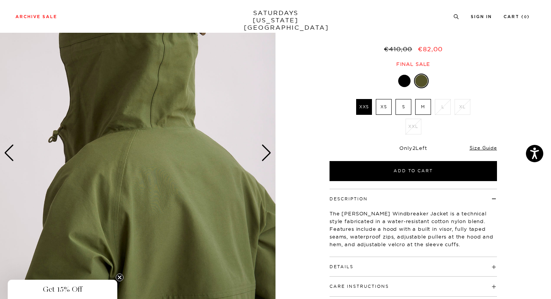
click at [266, 152] on div "Next slide" at bounding box center [266, 153] width 10 height 17
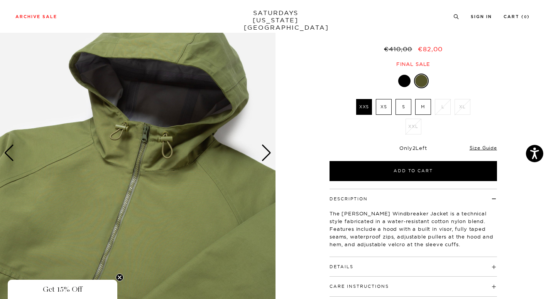
click at [142, 151] on img at bounding box center [138, 153] width 276 height 345
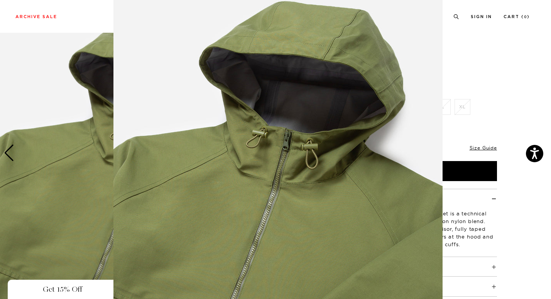
scroll to position [0, 0]
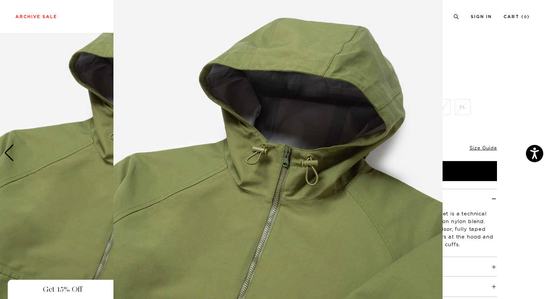
click at [497, 91] on figure at bounding box center [275, 149] width 551 height 299
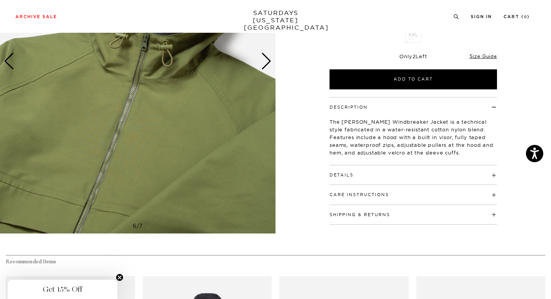
scroll to position [151, 0]
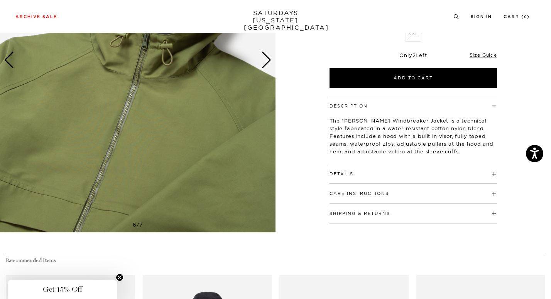
click at [367, 178] on div "Details 58% Cotton, 26% Nylon 16% Polyester TPU coating Hood with built in viso…" at bounding box center [413, 174] width 167 height 20
click at [362, 174] on h4 "Details" at bounding box center [413, 170] width 167 height 13
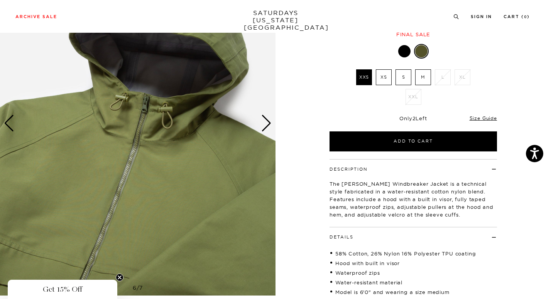
scroll to position [76, 0]
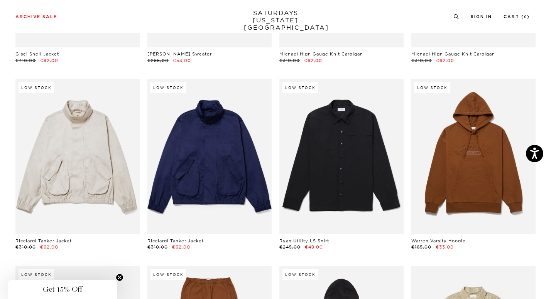
scroll to position [7133, 0]
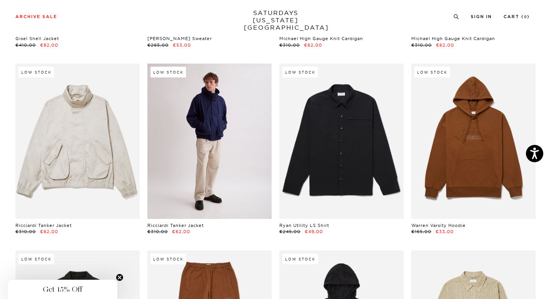
click at [207, 153] on link at bounding box center [209, 142] width 124 height 156
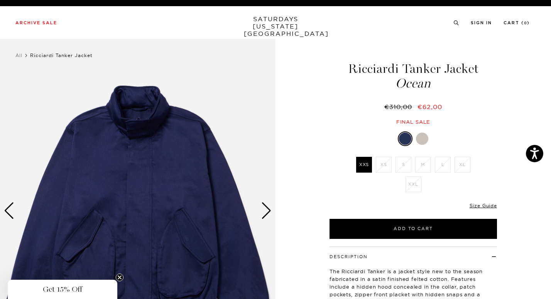
click at [267, 211] on div "Next slide" at bounding box center [266, 211] width 10 height 17
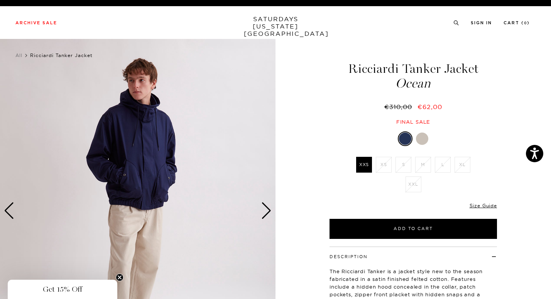
click at [269, 208] on div "Next slide" at bounding box center [266, 211] width 10 height 17
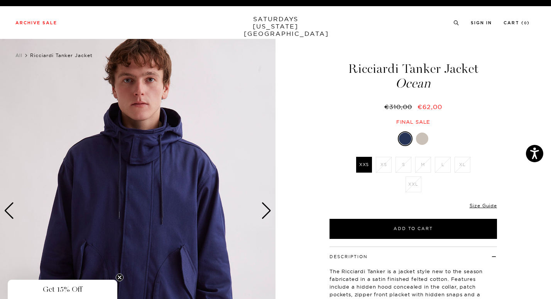
click at [269, 208] on div "Next slide" at bounding box center [266, 211] width 10 height 17
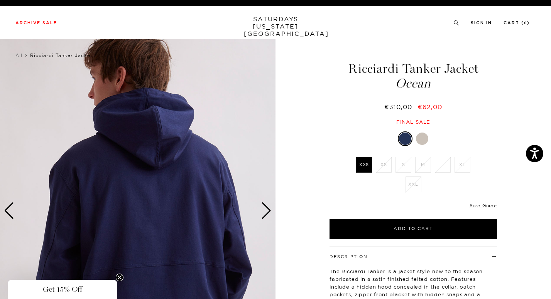
click at [269, 208] on div "Next slide" at bounding box center [266, 211] width 10 height 17
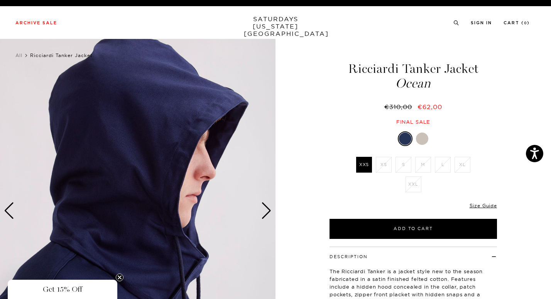
click at [264, 210] on div "Next slide" at bounding box center [266, 211] width 10 height 17
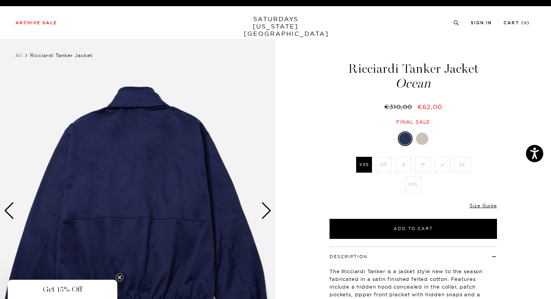
click at [264, 210] on div "Next slide" at bounding box center [266, 211] width 10 height 17
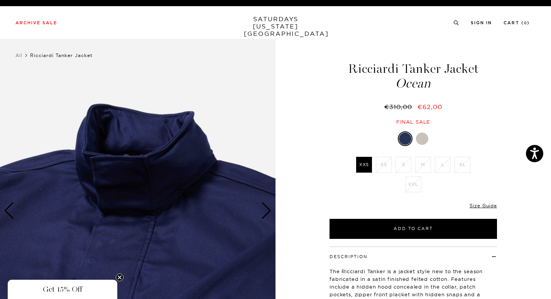
click at [264, 210] on div "Next slide" at bounding box center [266, 211] width 10 height 17
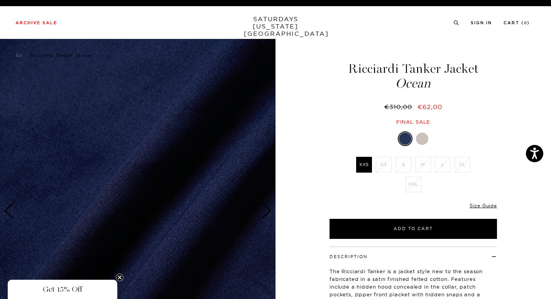
click at [264, 210] on div "Next slide" at bounding box center [266, 211] width 10 height 17
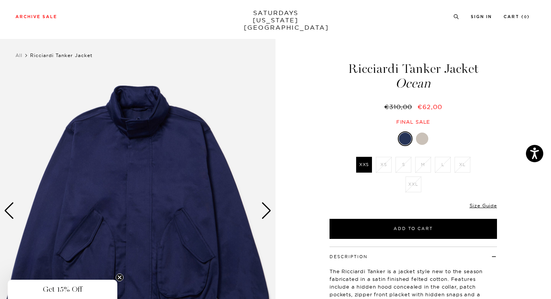
scroll to position [8, 0]
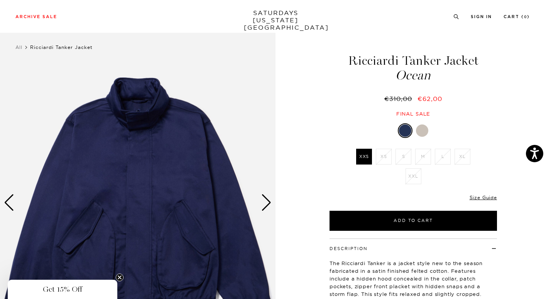
click at [423, 133] on div at bounding box center [422, 131] width 12 height 12
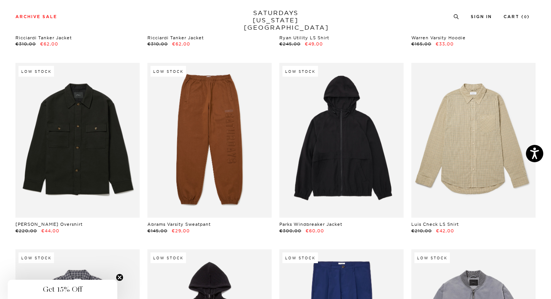
scroll to position [7326, 0]
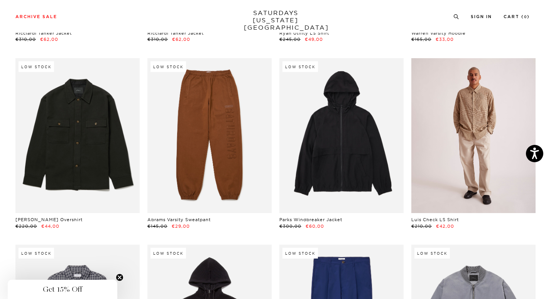
click at [484, 122] on link at bounding box center [473, 136] width 124 height 156
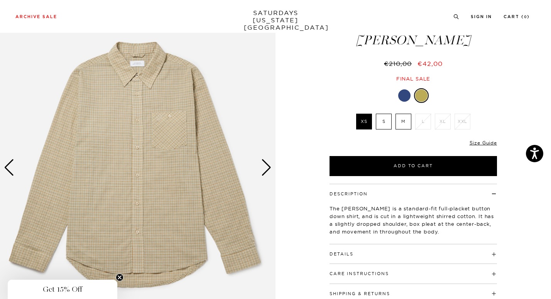
scroll to position [43, 0]
click at [267, 168] on div "Next slide" at bounding box center [266, 168] width 10 height 17
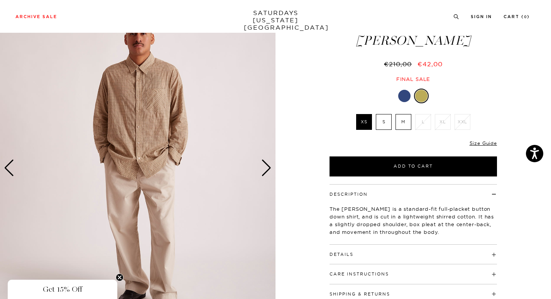
click at [267, 168] on div "Next slide" at bounding box center [266, 168] width 10 height 17
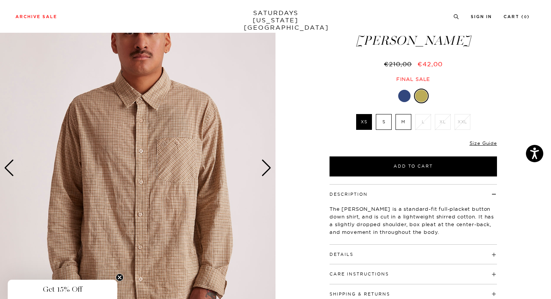
click at [406, 96] on div at bounding box center [404, 96] width 12 height 12
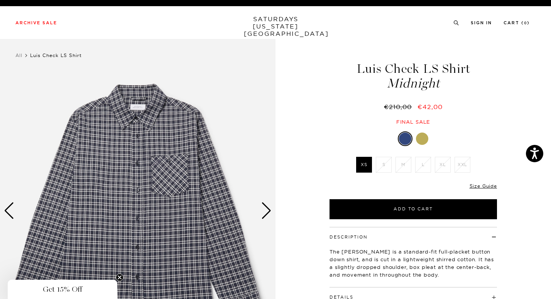
click at [262, 211] on div "Next slide" at bounding box center [266, 211] width 10 height 17
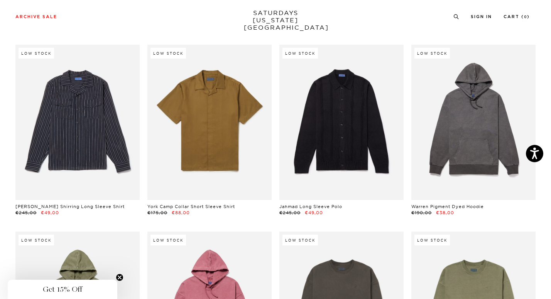
scroll to position [9016, 0]
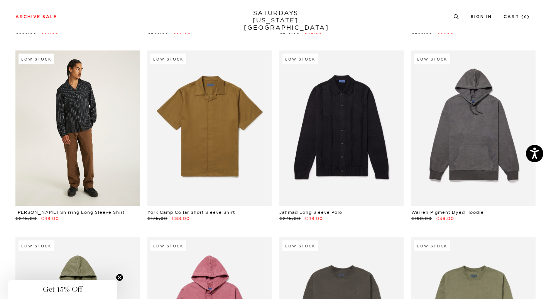
click at [74, 127] on link at bounding box center [77, 129] width 124 height 156
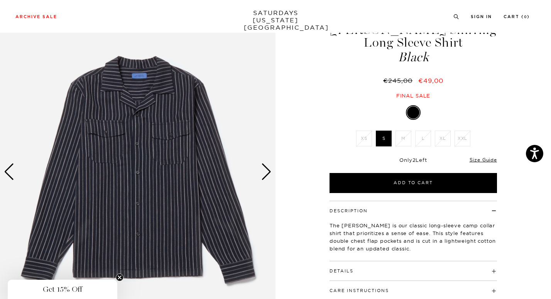
scroll to position [38, 0]
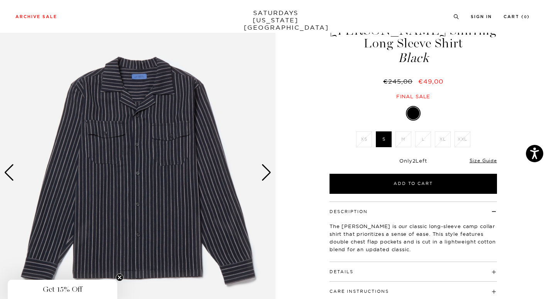
click at [266, 174] on div "Next slide" at bounding box center [266, 172] width 10 height 17
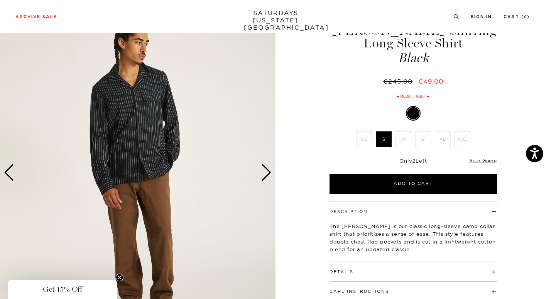
click at [266, 174] on div "Next slide" at bounding box center [266, 172] width 10 height 17
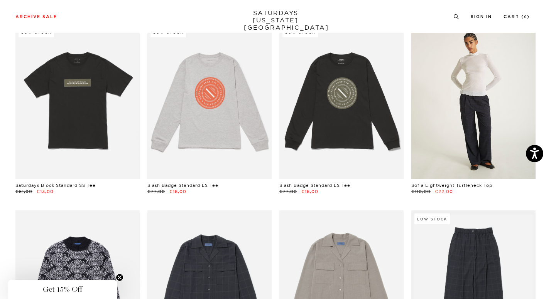
scroll to position [9605, 0]
